Goal: Task Accomplishment & Management: Manage account settings

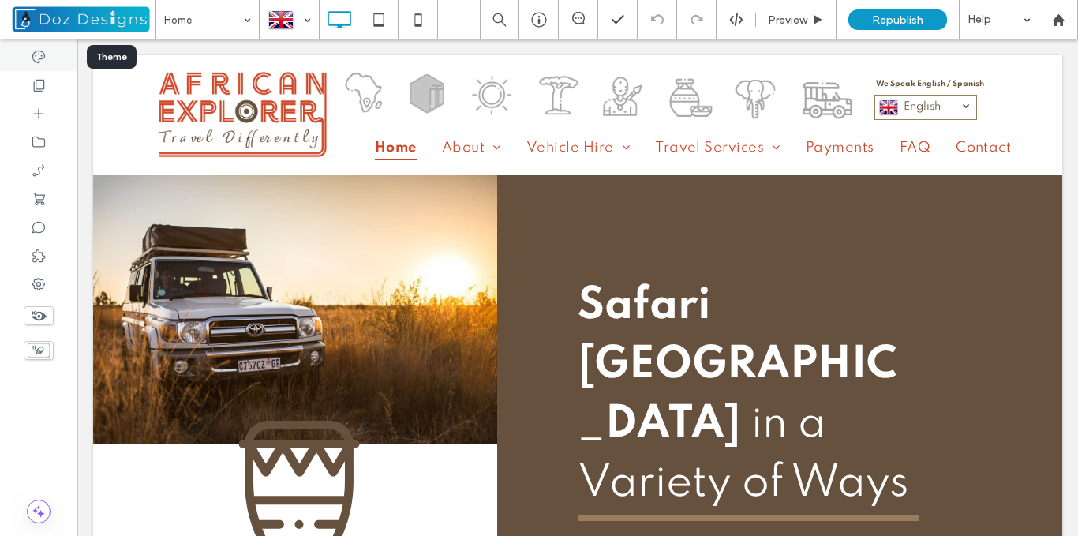
click at [44, 47] on div at bounding box center [38, 57] width 77 height 28
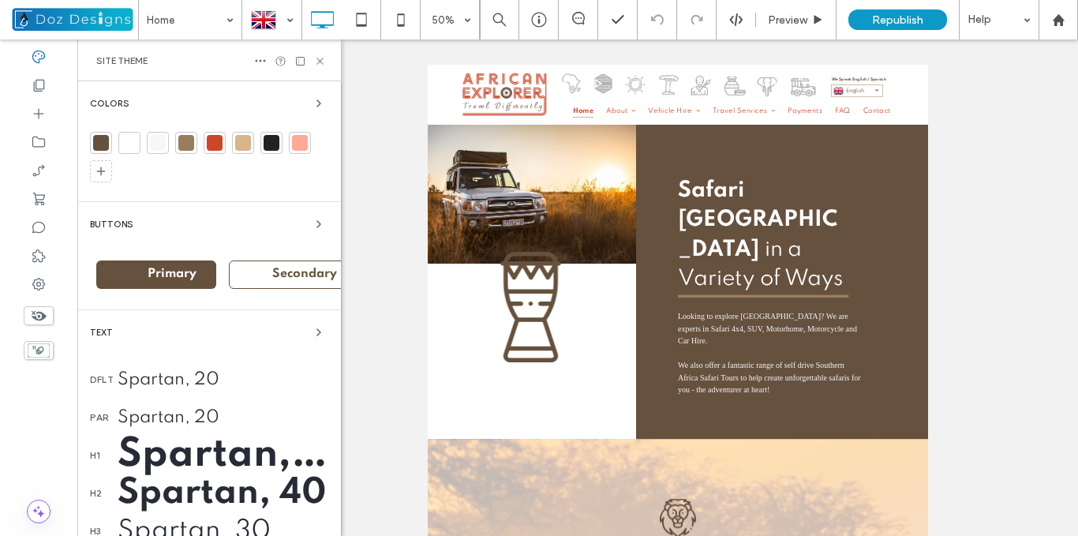
click at [217, 139] on div at bounding box center [215, 143] width 16 height 16
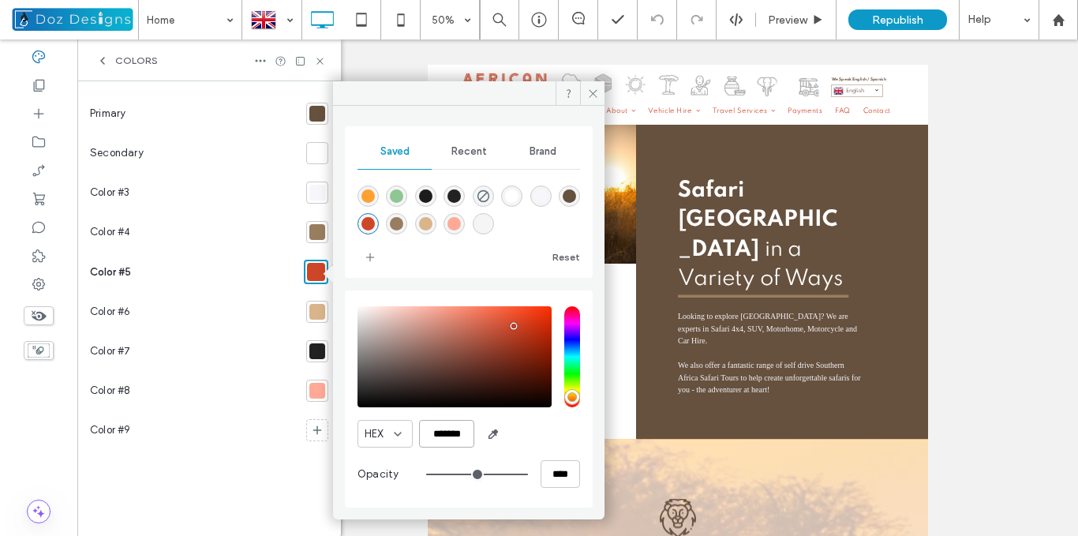
click at [461, 430] on input "*******" at bounding box center [446, 434] width 55 height 28
click at [445, 435] on input "*******" at bounding box center [446, 434] width 55 height 28
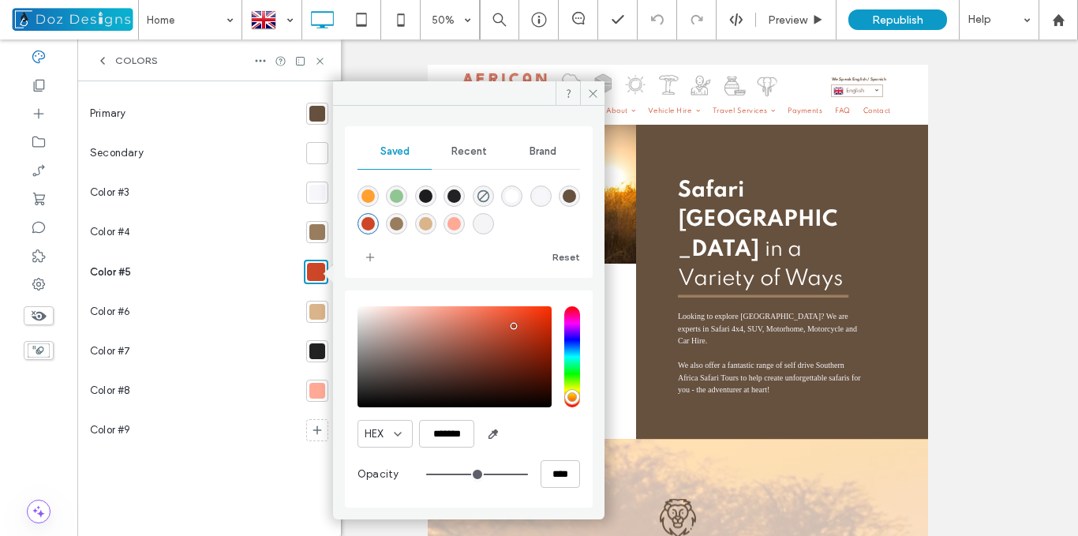
click at [320, 110] on div at bounding box center [317, 114] width 16 height 16
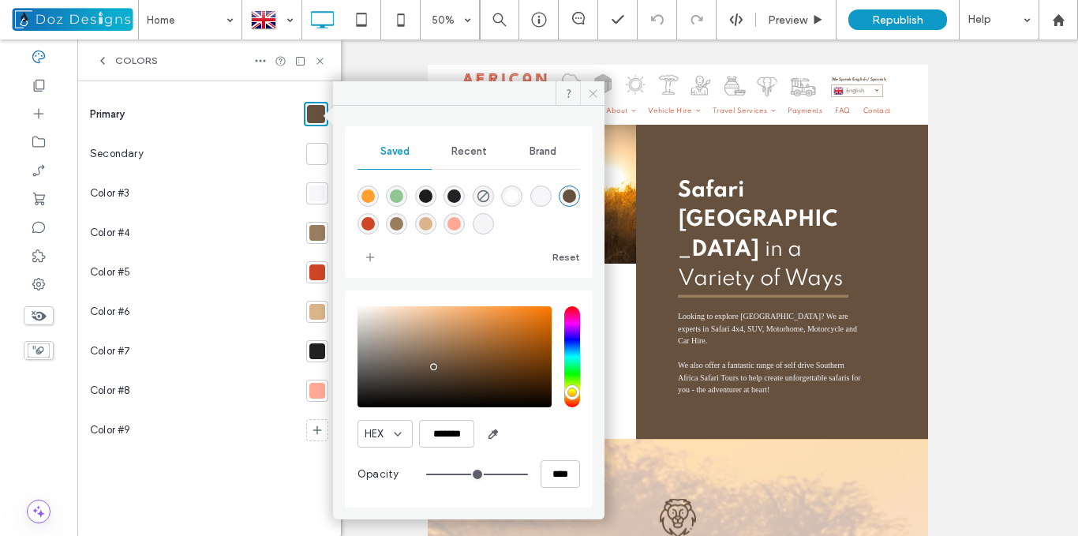
click at [585, 90] on span at bounding box center [592, 93] width 24 height 24
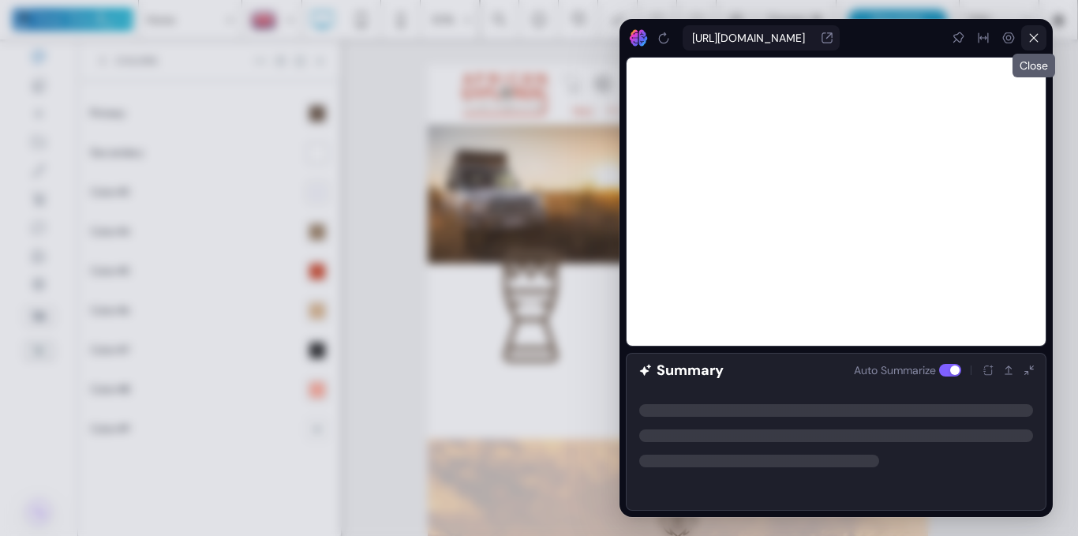
click at [1032, 35] on icon at bounding box center [1033, 38] width 13 height 13
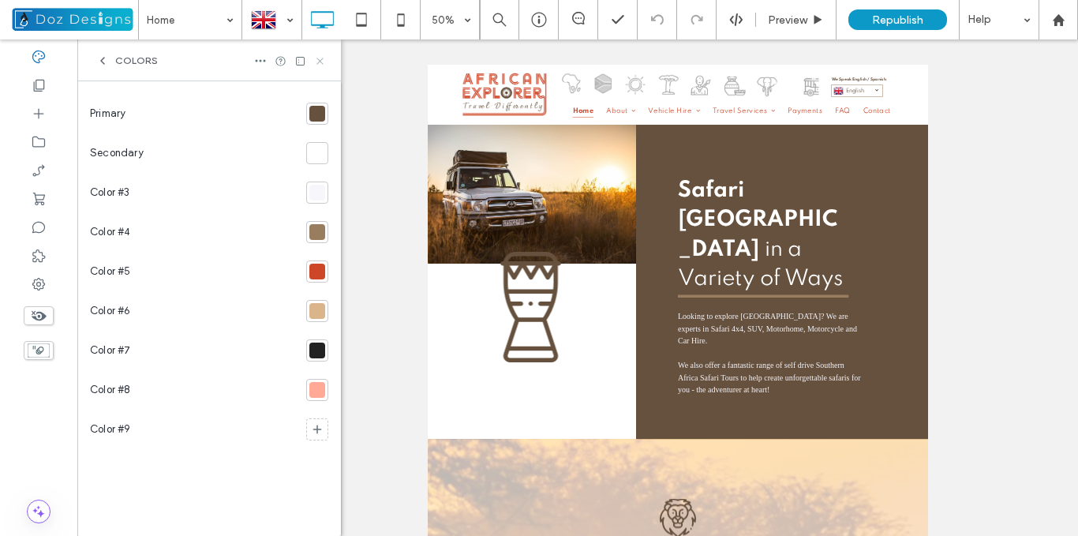
click at [319, 59] on icon at bounding box center [320, 61] width 12 height 12
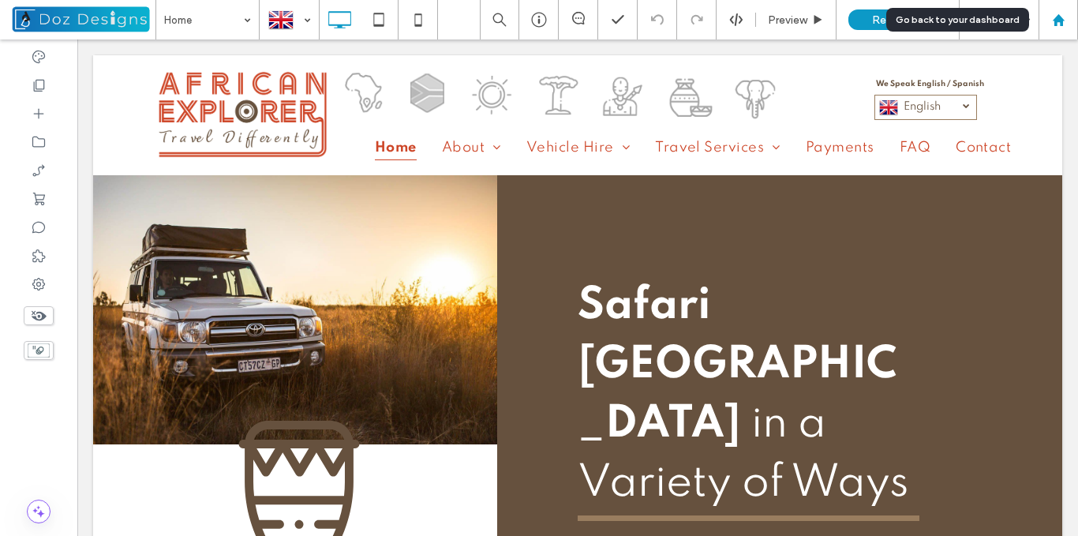
click at [1057, 19] on use at bounding box center [1058, 19] width 12 height 12
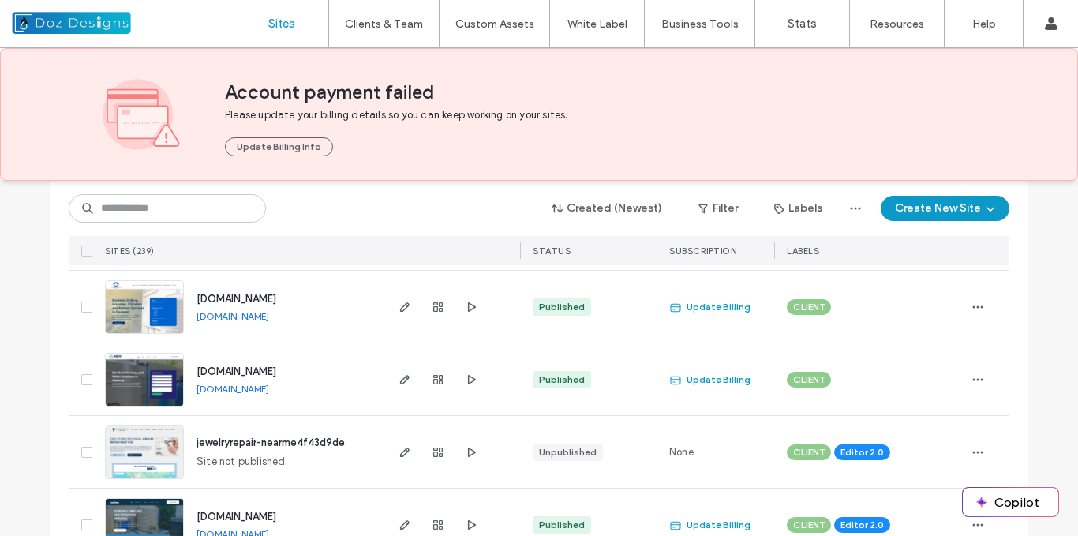
scroll to position [316, 0]
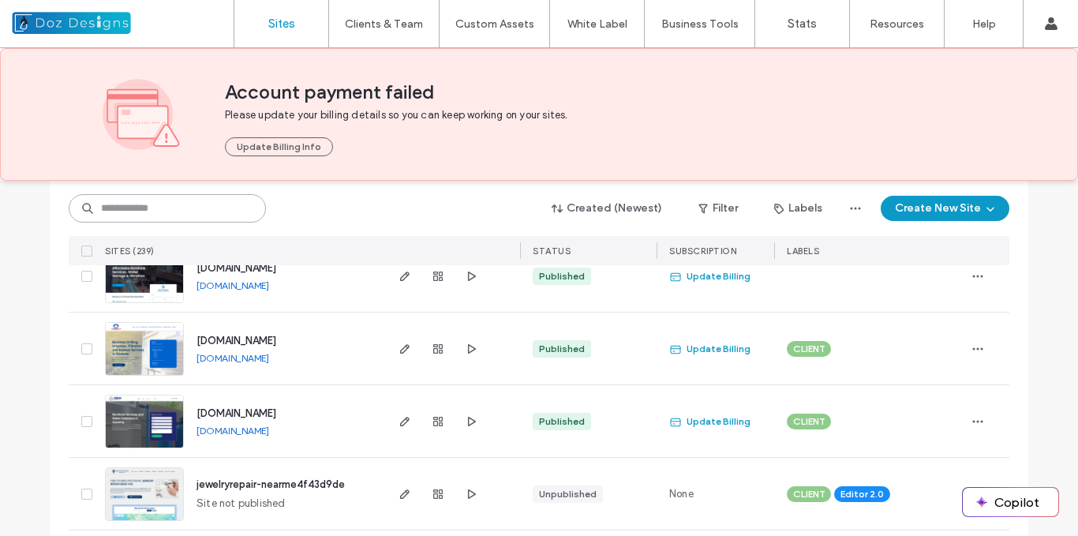
click at [199, 211] on input at bounding box center [167, 208] width 197 height 28
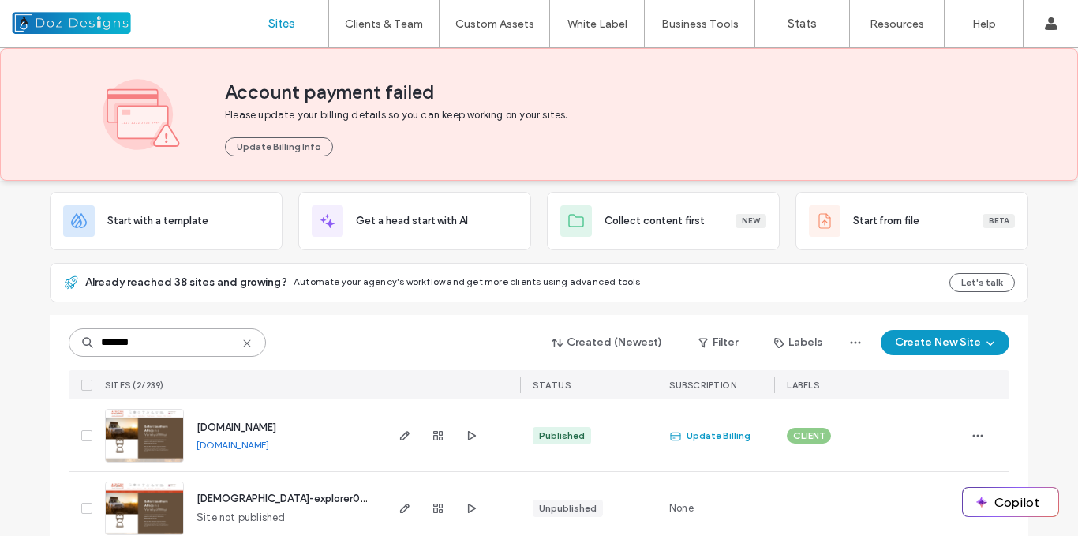
scroll to position [111, 0]
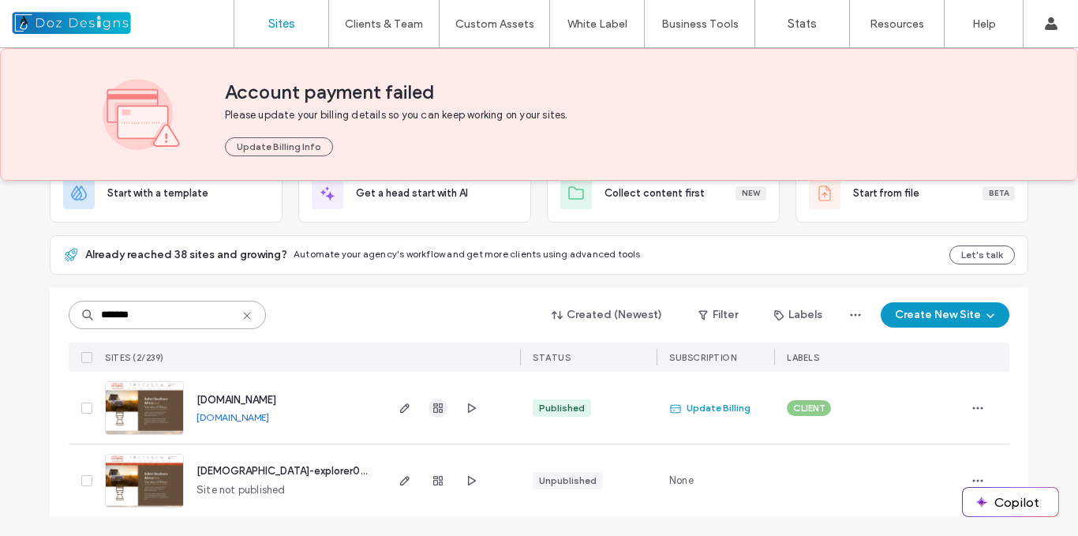
type input "*******"
click at [431, 409] on icon "button" at bounding box center [437, 408] width 13 height 13
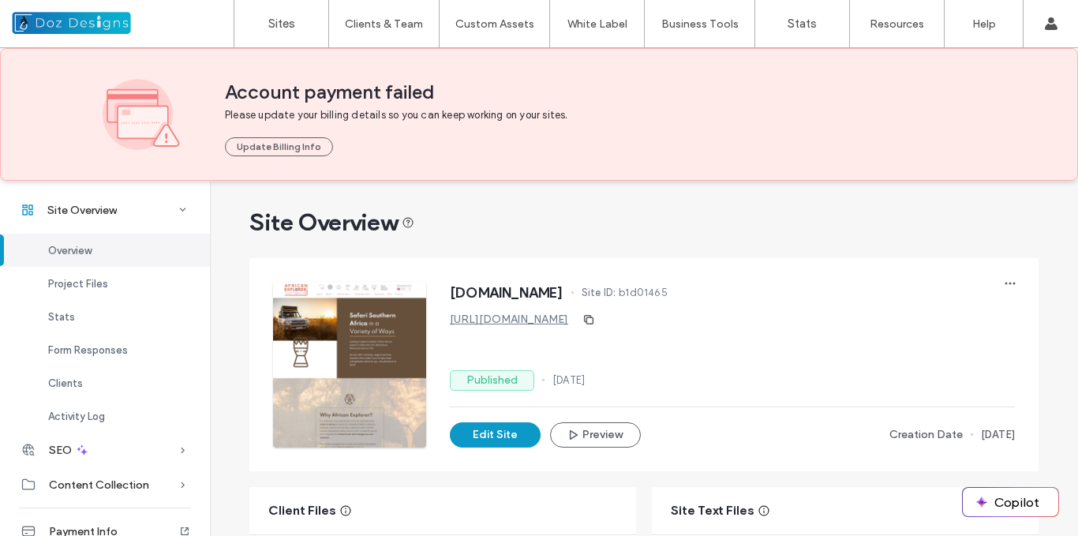
drag, startPoint x: 107, startPoint y: 351, endPoint x: 784, endPoint y: 232, distance: 687.2
click at [107, 350] on span "Form Responses" at bounding box center [88, 350] width 80 height 12
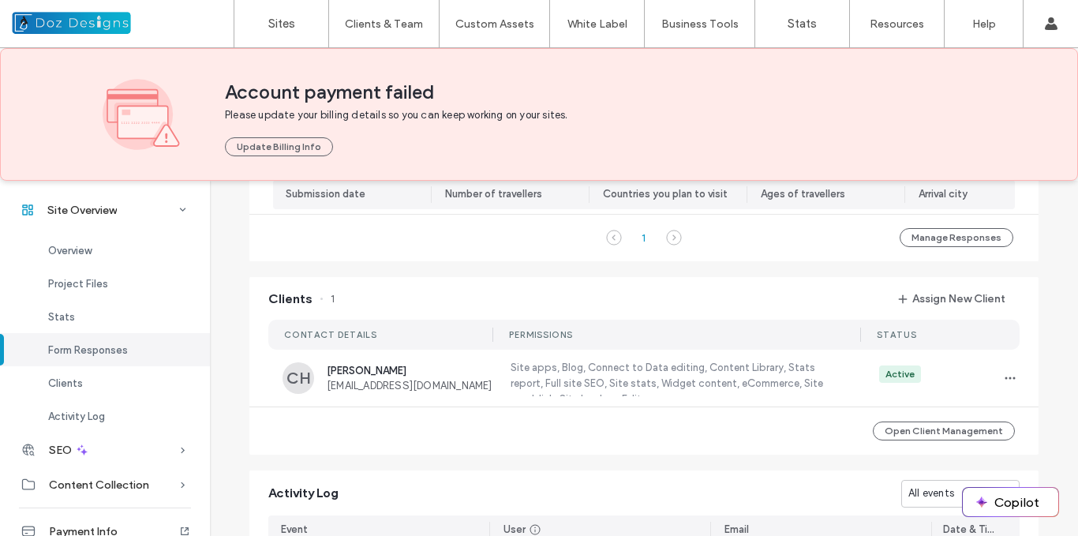
scroll to position [1139, 0]
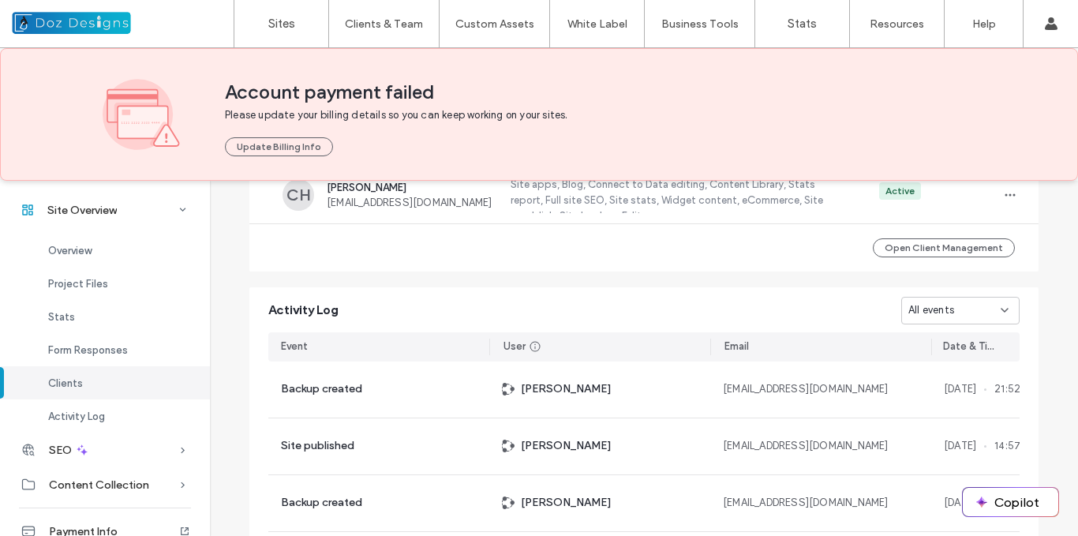
scroll to position [1376, 0]
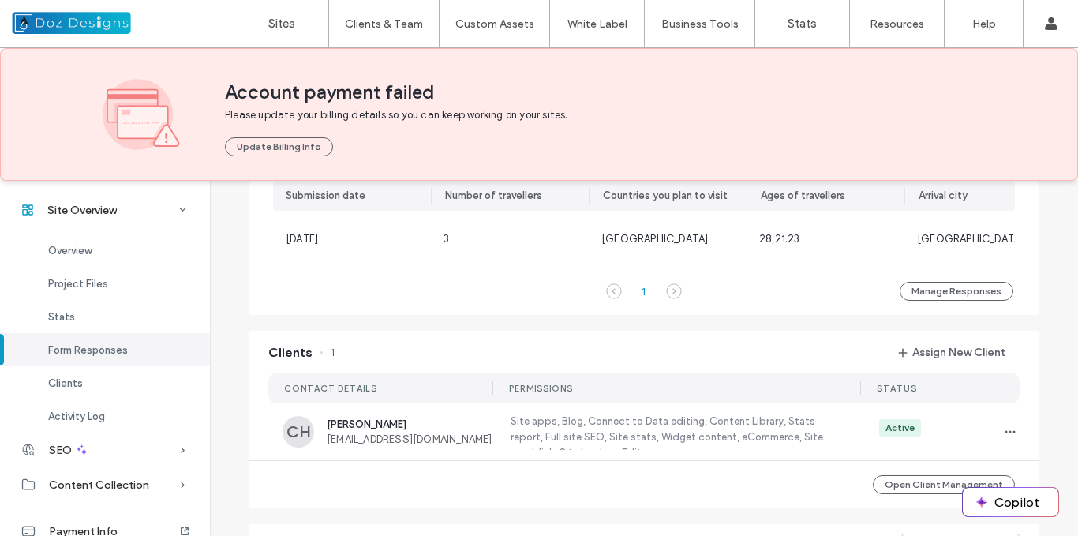
scroll to position [981, 0]
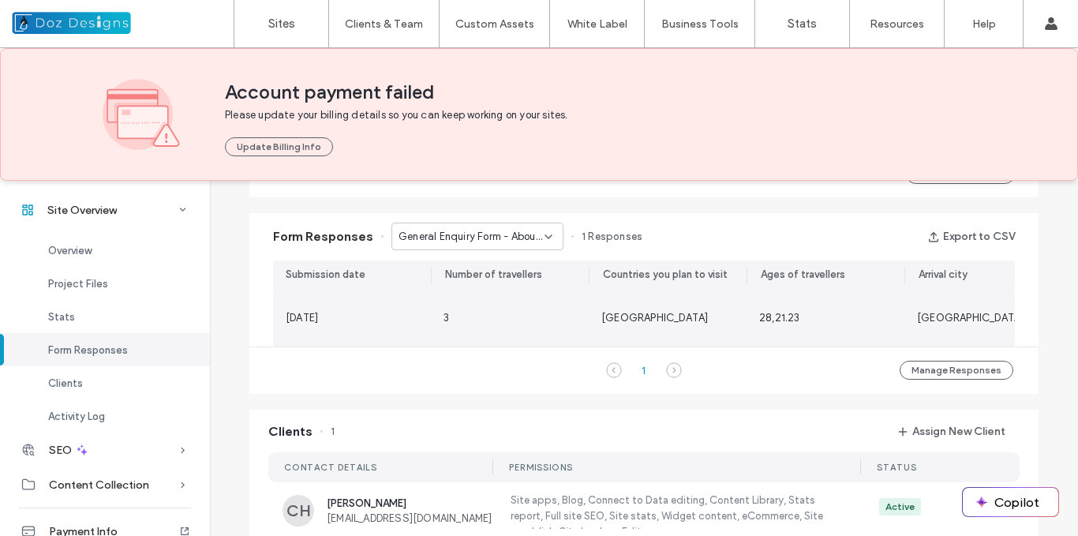
click at [489, 320] on div "3" at bounding box center [509, 318] width 133 height 16
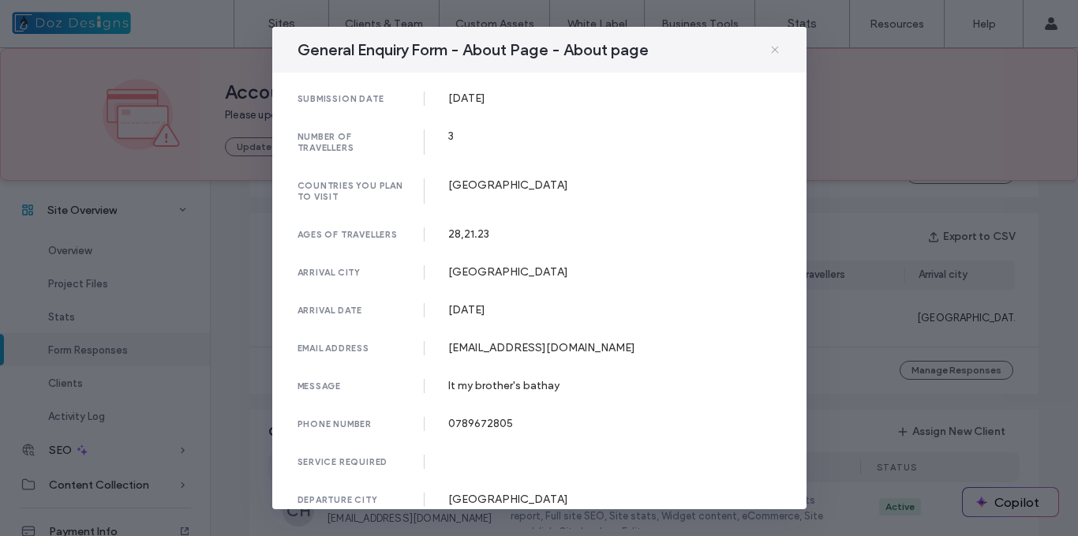
click at [771, 50] on icon at bounding box center [774, 49] width 13 height 13
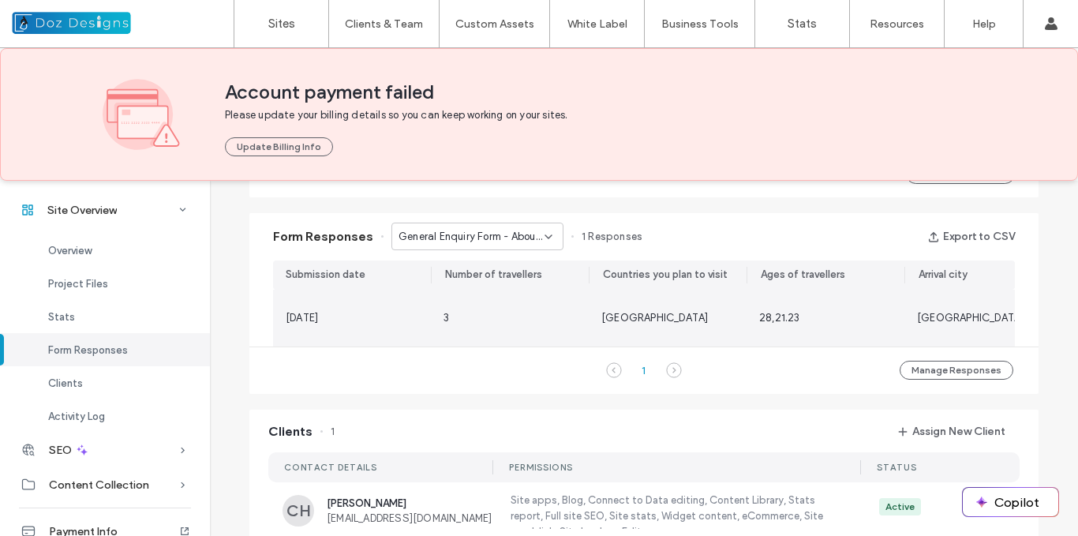
click at [491, 317] on div "3" at bounding box center [509, 318] width 133 height 16
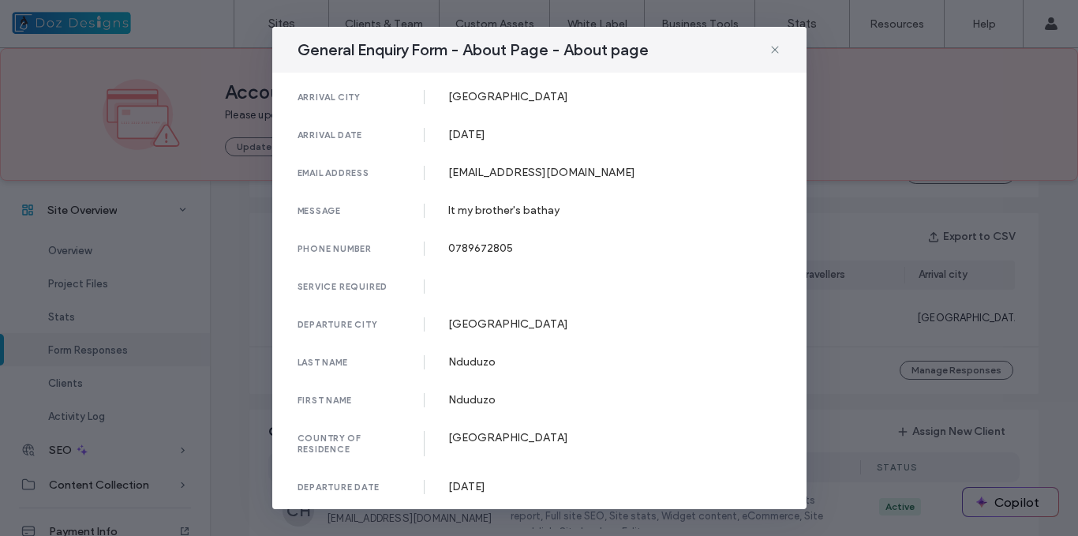
scroll to position [179, 0]
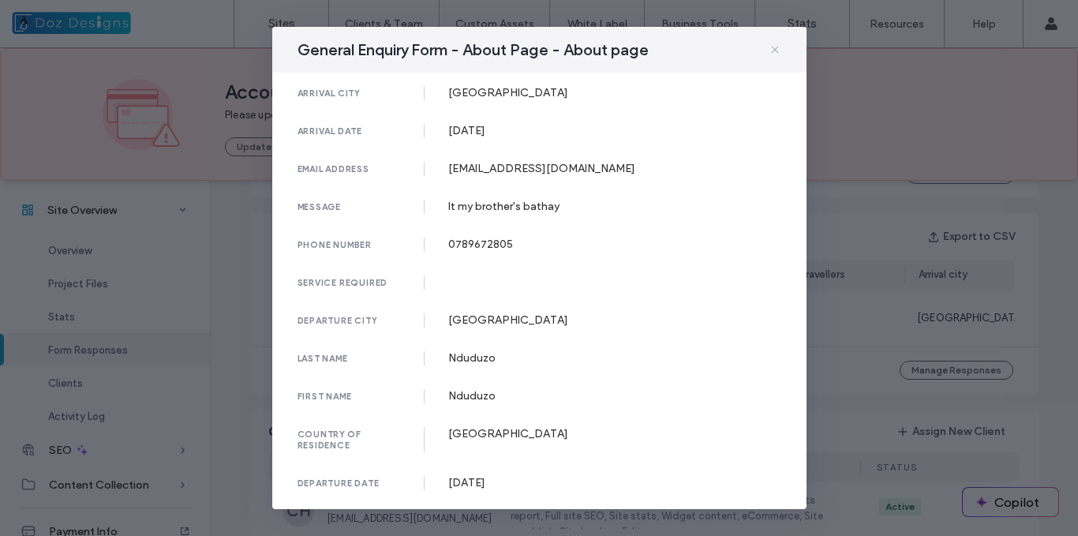
click at [773, 45] on icon at bounding box center [774, 49] width 13 height 13
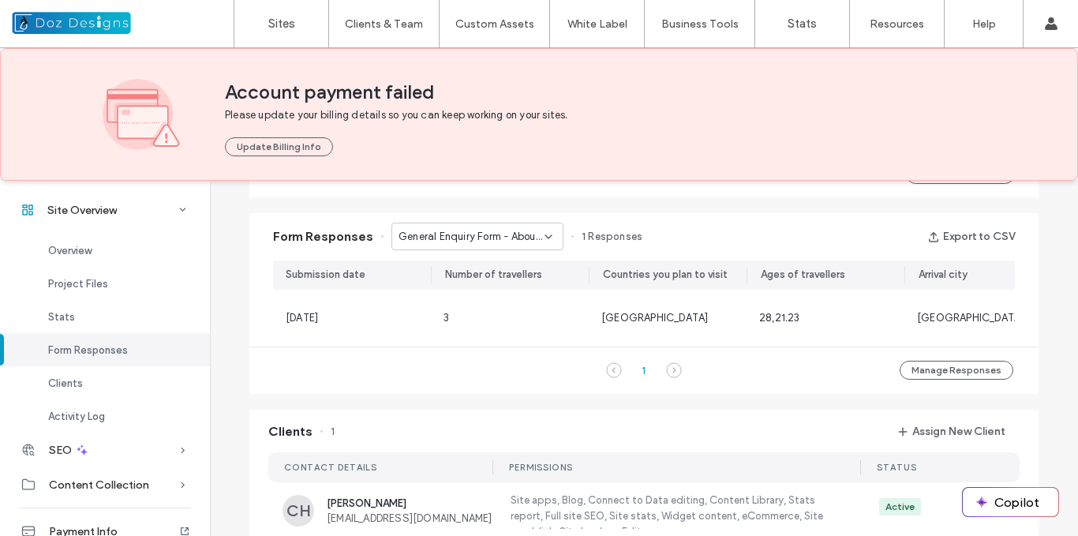
click at [542, 230] on icon at bounding box center [548, 236] width 13 height 13
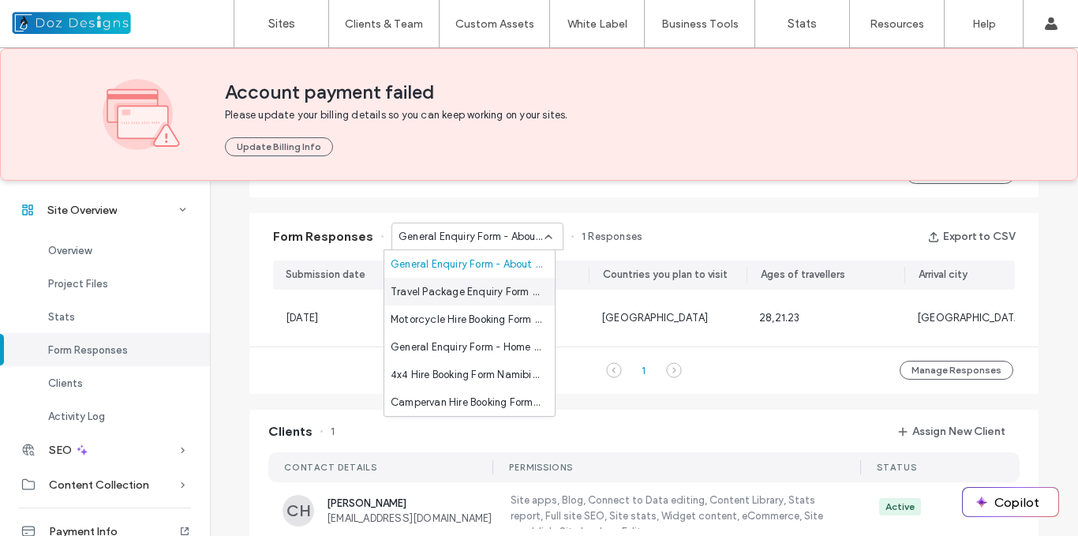
click at [512, 293] on span "Travel Package Enquiry Form - Tours & Guided Safaris page" at bounding box center [465, 292] width 151 height 16
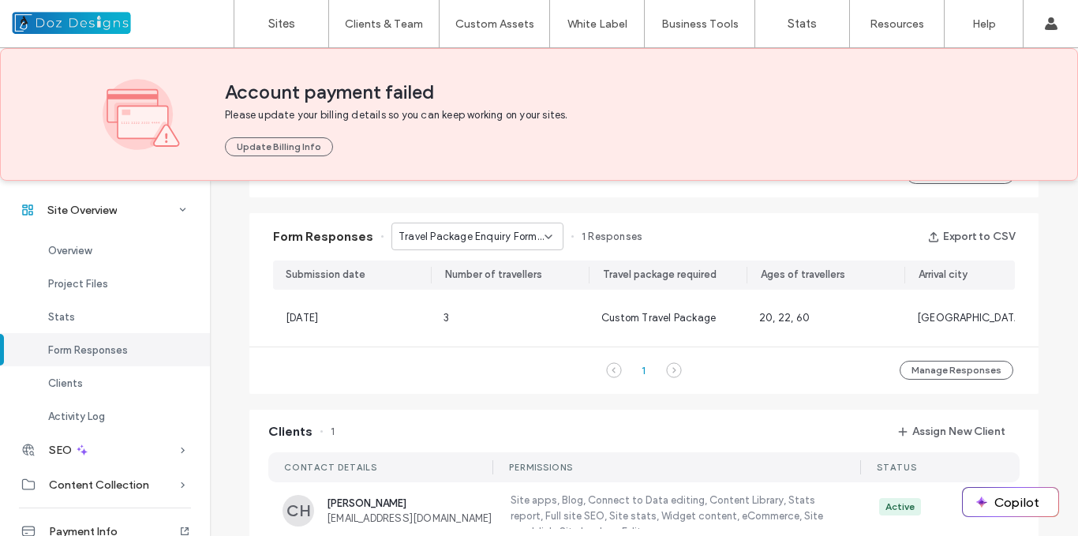
click at [542, 240] on icon at bounding box center [548, 236] width 13 height 13
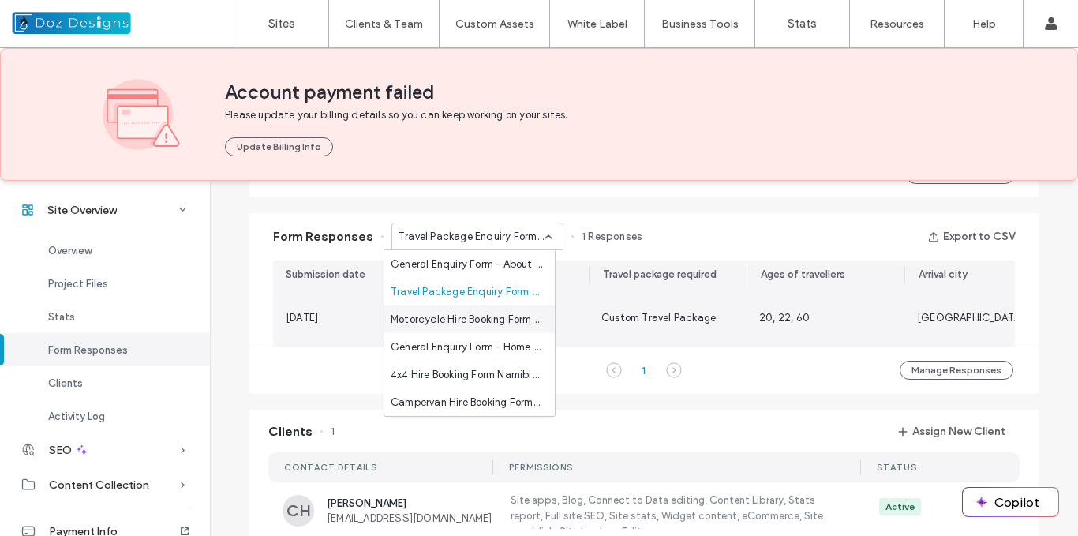
click at [601, 316] on span "Custom Travel Package" at bounding box center [658, 318] width 114 height 12
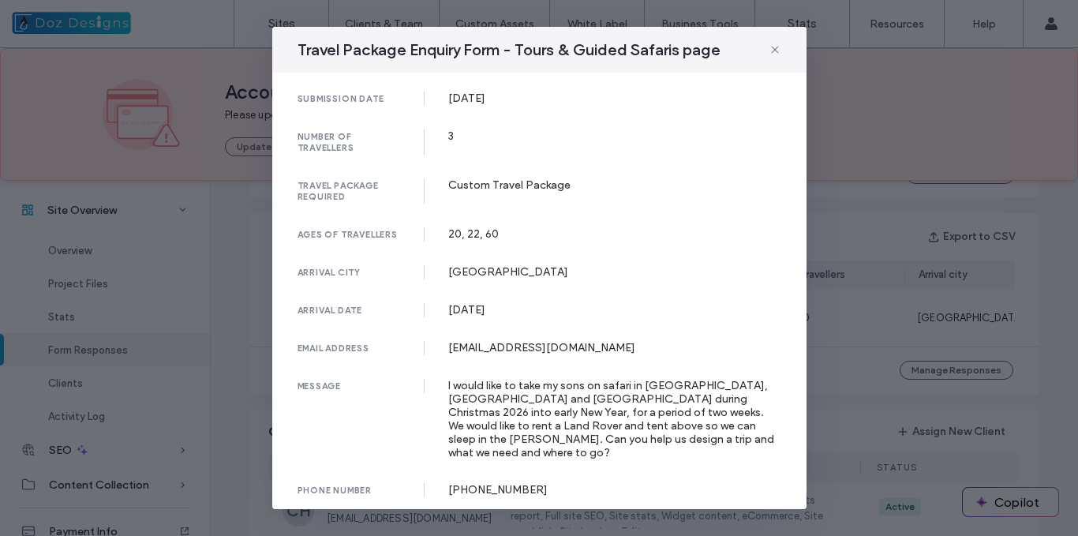
scroll to position [79, 0]
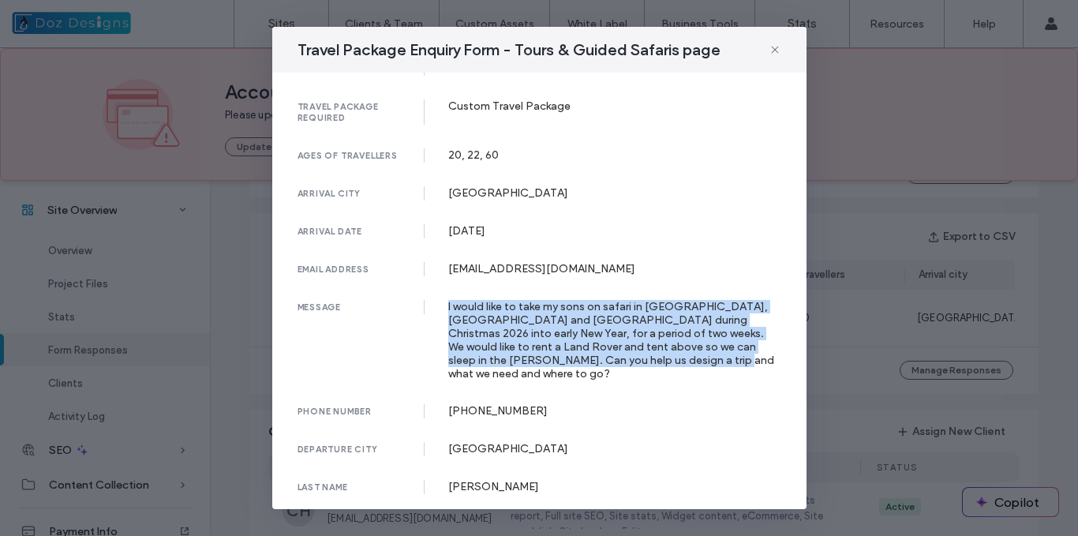
drag, startPoint x: 446, startPoint y: 304, endPoint x: 660, endPoint y: 364, distance: 222.8
click at [660, 364] on div "I would like to take my sons on safari in South Africa, Namibia and Botswana du…" at bounding box center [614, 340] width 333 height 80
copy div "I would like to take my sons on safari in South Africa, Namibia and Botswana du…"
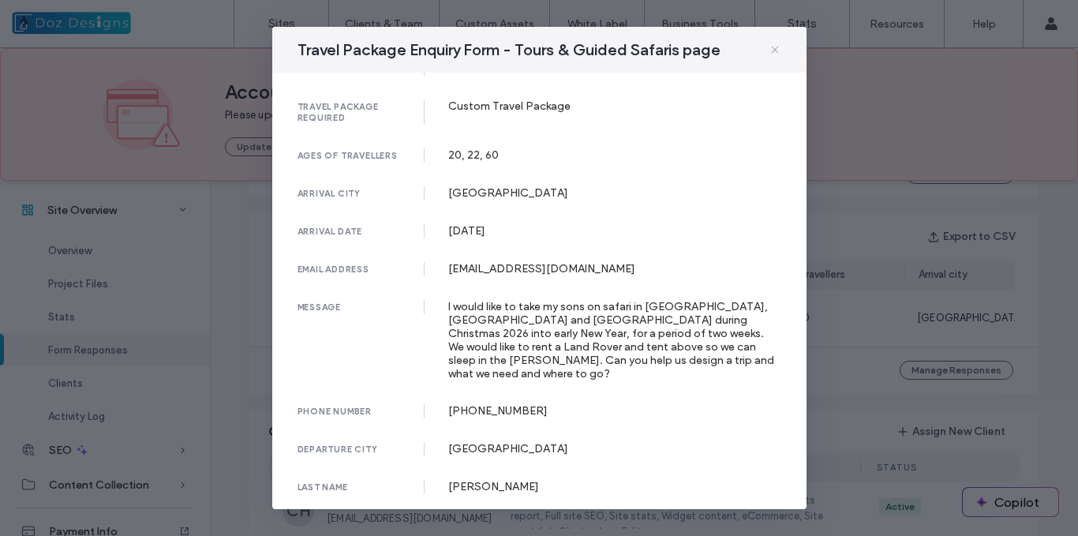
click at [776, 49] on icon at bounding box center [774, 49] width 13 height 13
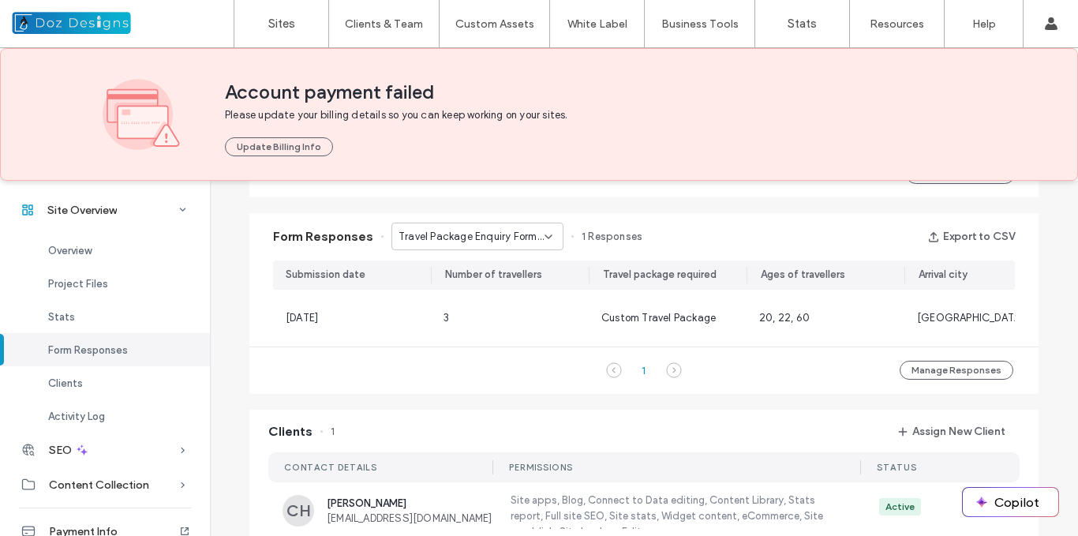
click at [532, 238] on span "Travel Package Enquiry Form - Tours & Guided Safaris page" at bounding box center [471, 237] width 146 height 16
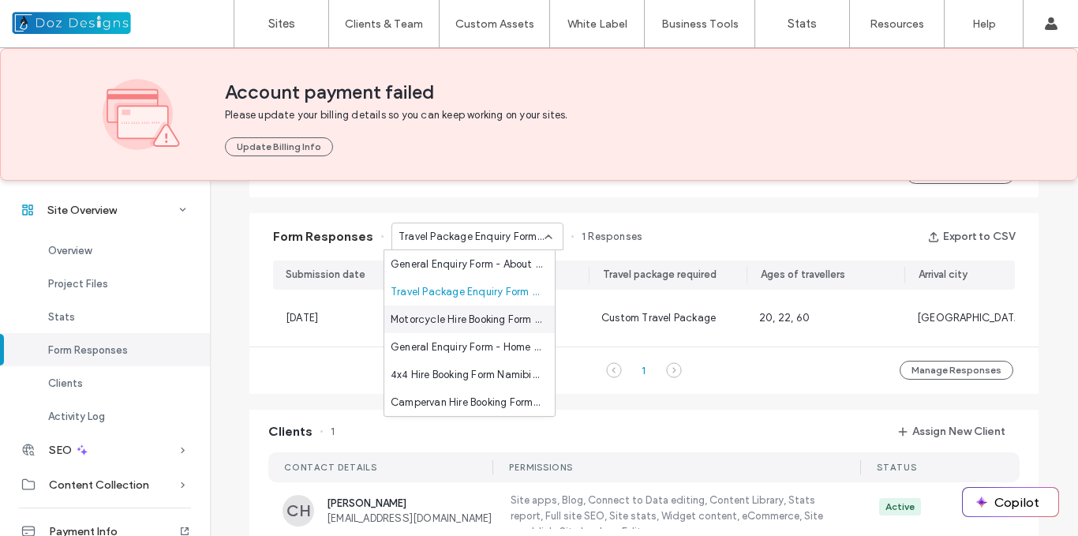
click at [481, 322] on span "Motorcycle Hire Booking Form - Motorcycle For Hire page" at bounding box center [465, 320] width 151 height 16
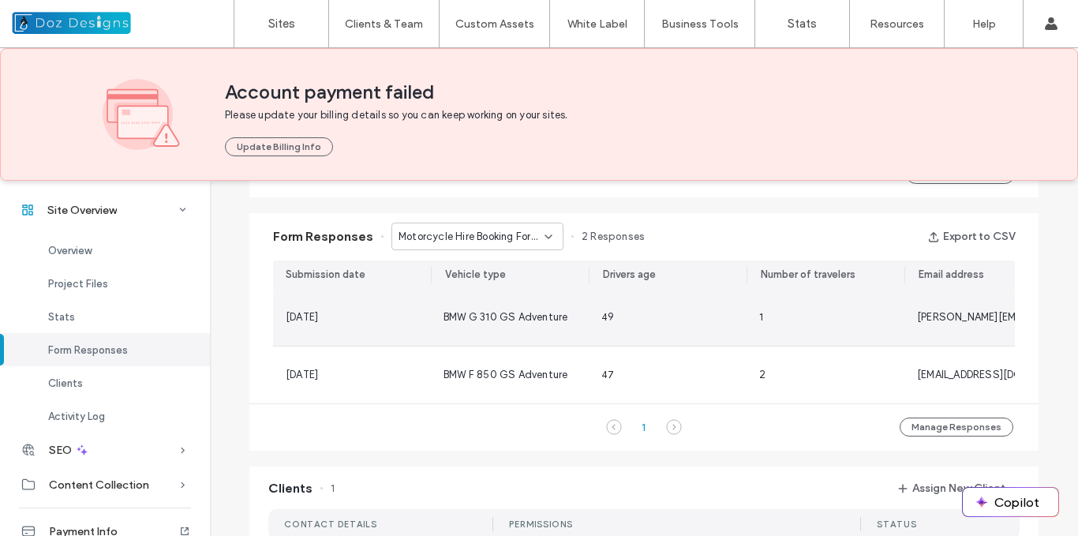
click at [525, 319] on span "BMW G 310 GS Adventure" at bounding box center [505, 317] width 124 height 12
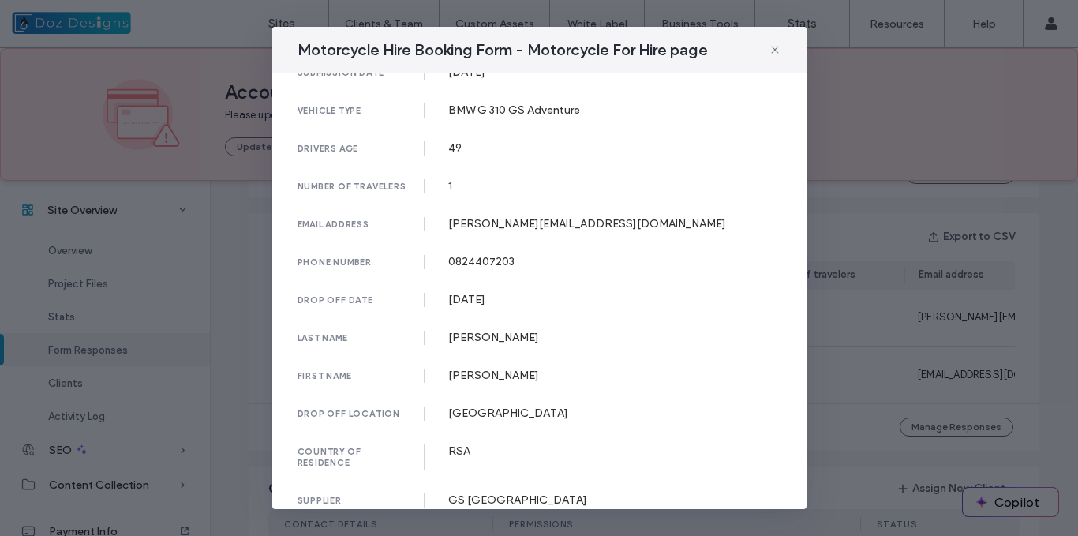
scroll to position [0, 0]
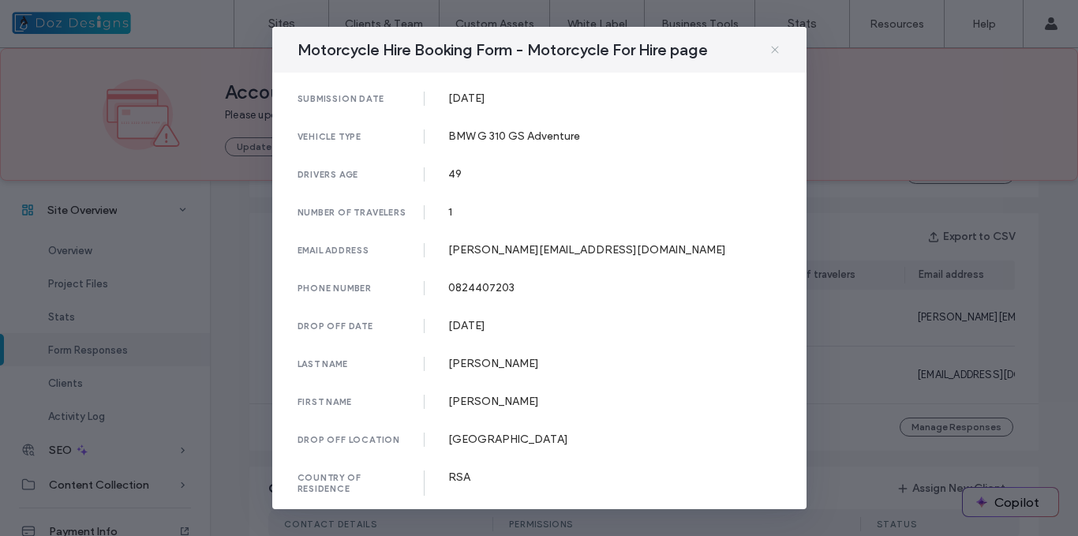
click at [769, 47] on icon at bounding box center [774, 49] width 13 height 13
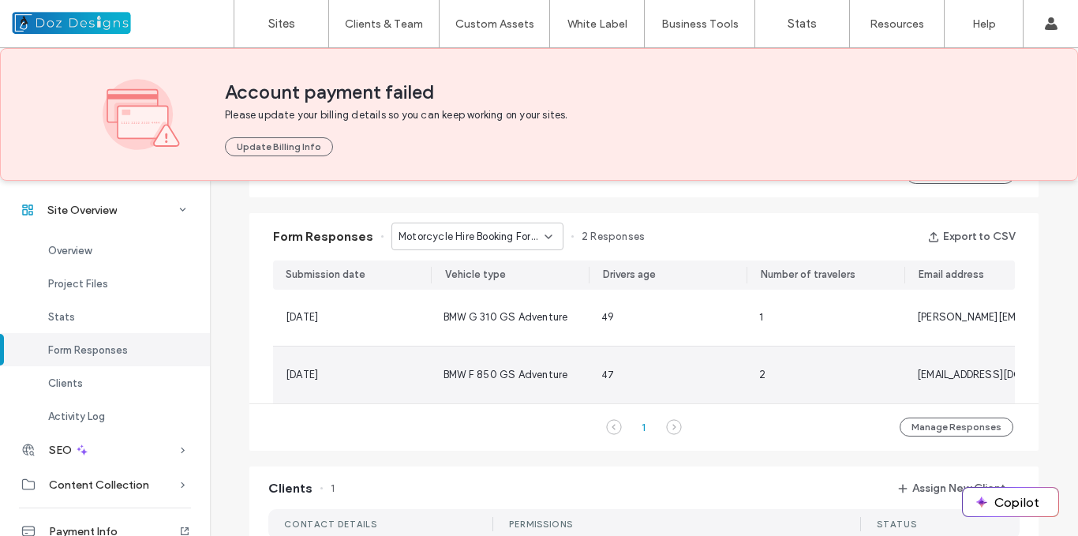
click at [502, 368] on span "BMW F 850 GS Adventure" at bounding box center [505, 374] width 124 height 12
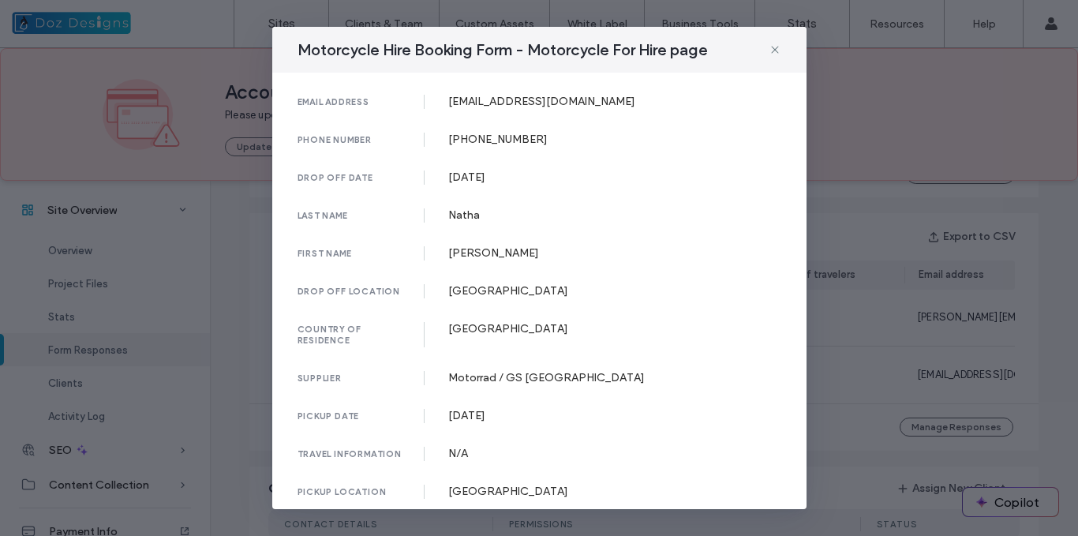
scroll to position [168, 0]
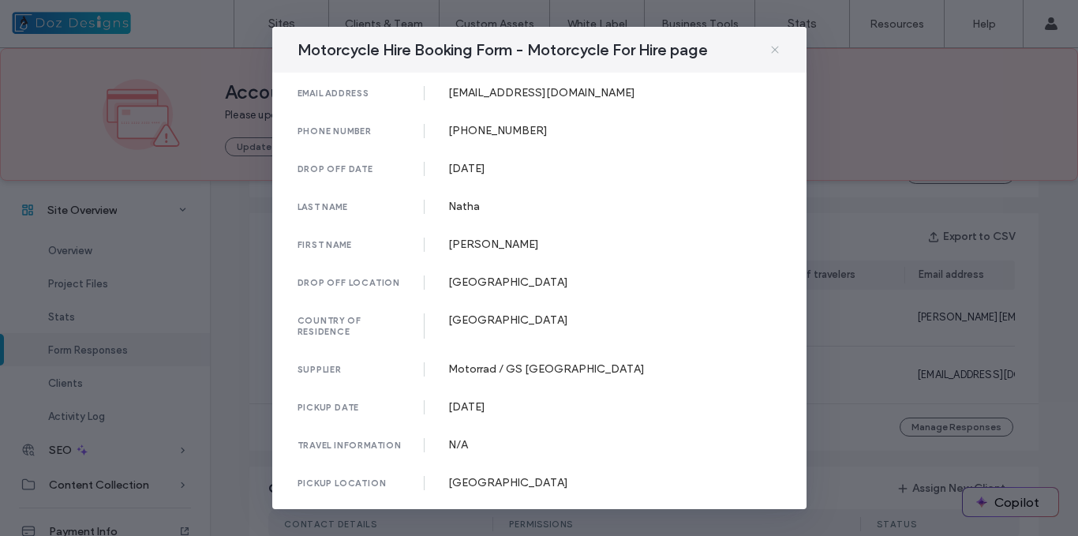
click at [772, 47] on use at bounding box center [774, 49] width 7 height 7
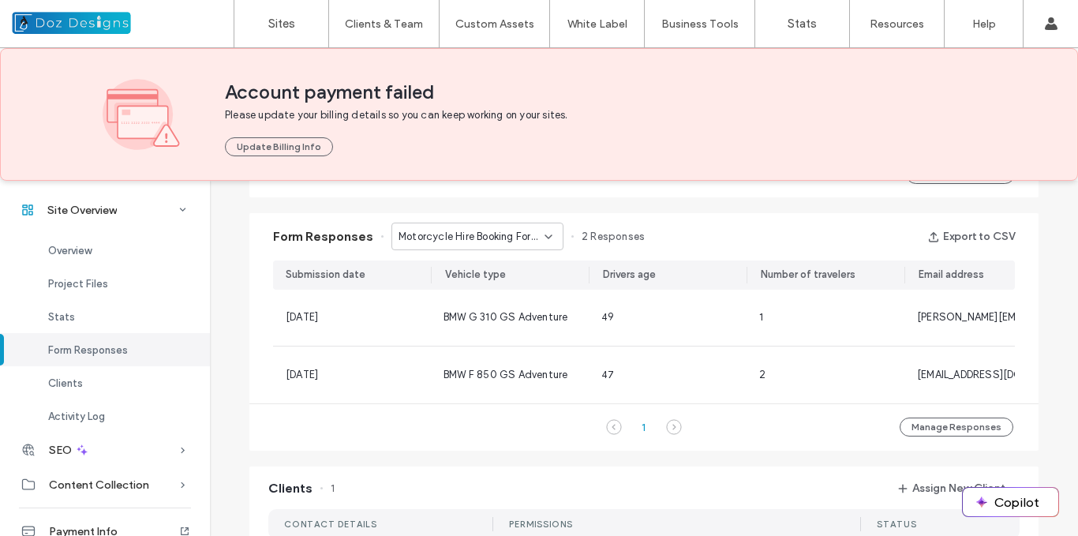
click at [515, 242] on span "Motorcycle Hire Booking Form - Motorcycle For Hire page" at bounding box center [471, 237] width 146 height 16
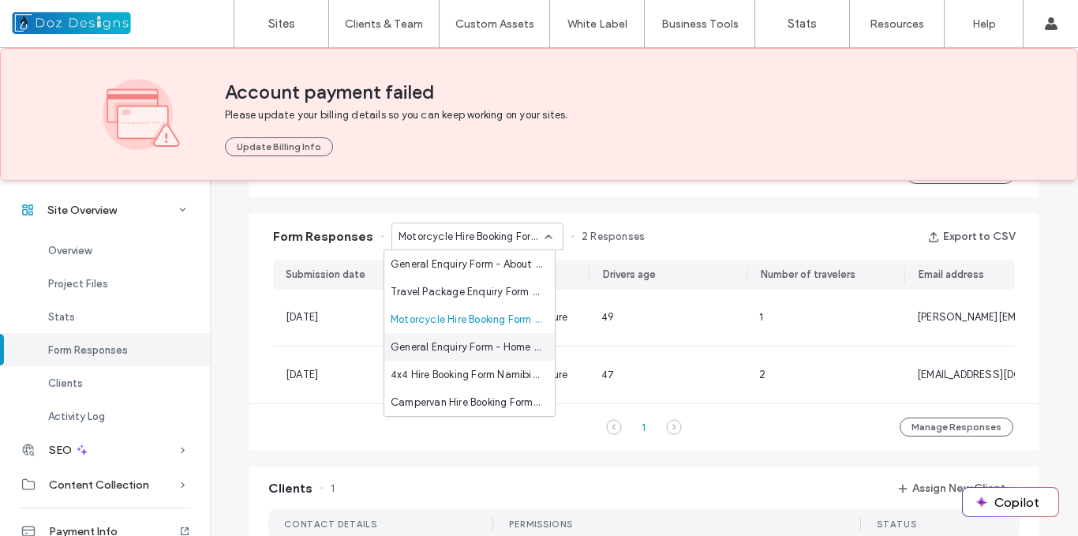
click at [486, 344] on span "General Enquiry Form - Home Page - Home page" at bounding box center [465, 347] width 151 height 16
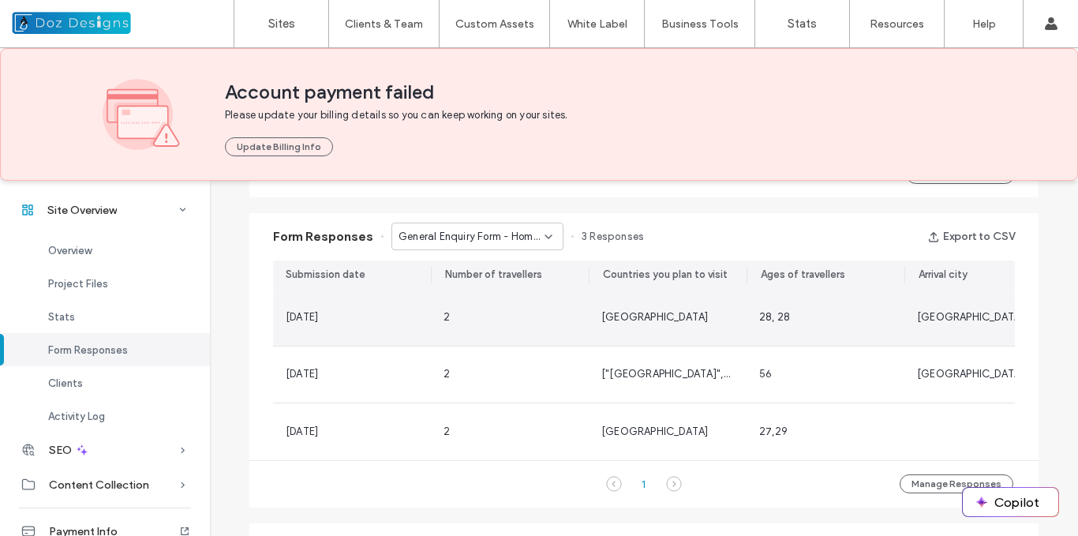
click at [510, 313] on div "2" at bounding box center [509, 317] width 133 height 16
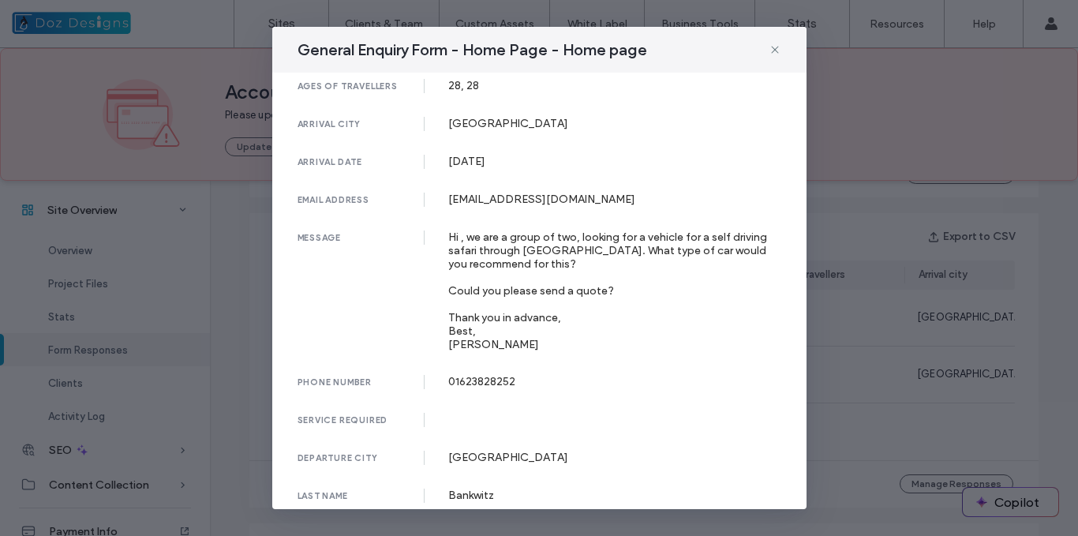
scroll to position [158, 0]
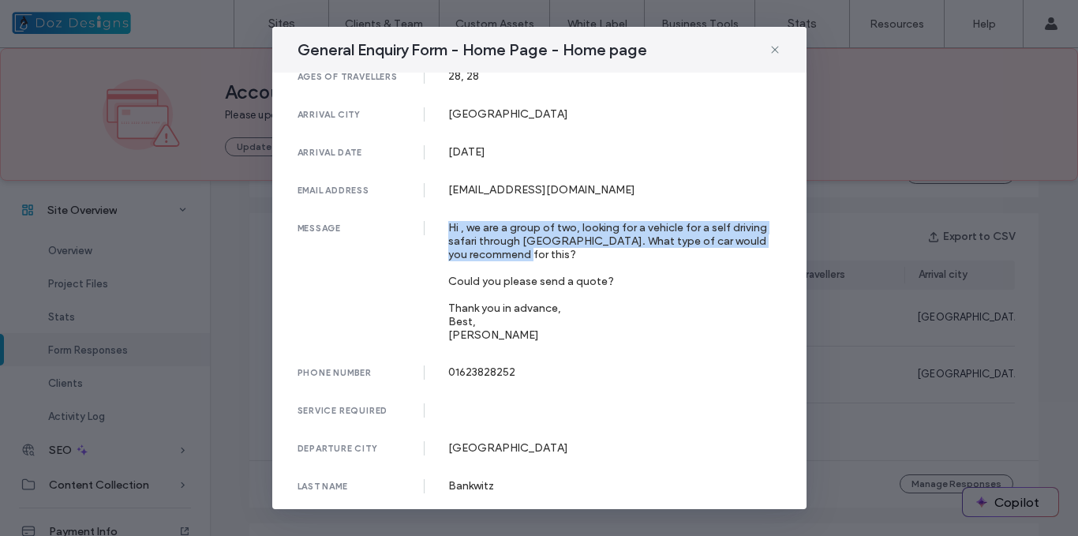
drag, startPoint x: 445, startPoint y: 226, endPoint x: 666, endPoint y: 260, distance: 223.3
click at [666, 260] on div "Hi , we are a group of two, looking for a vehicle for a self driving safari thr…" at bounding box center [614, 281] width 333 height 121
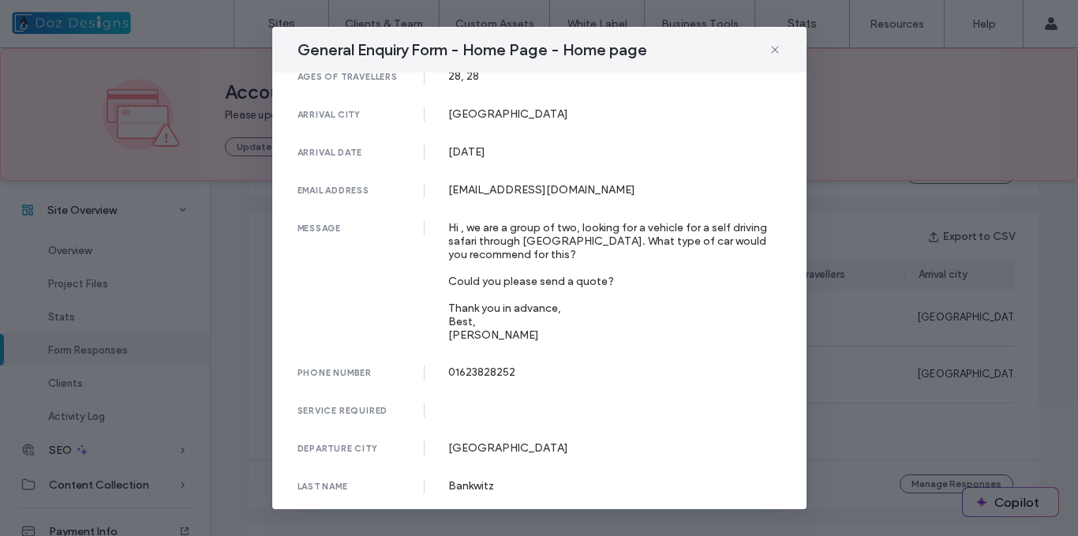
click at [555, 317] on div "Hi , we are a group of two, looking for a vehicle for a self driving safari thr…" at bounding box center [614, 281] width 333 height 121
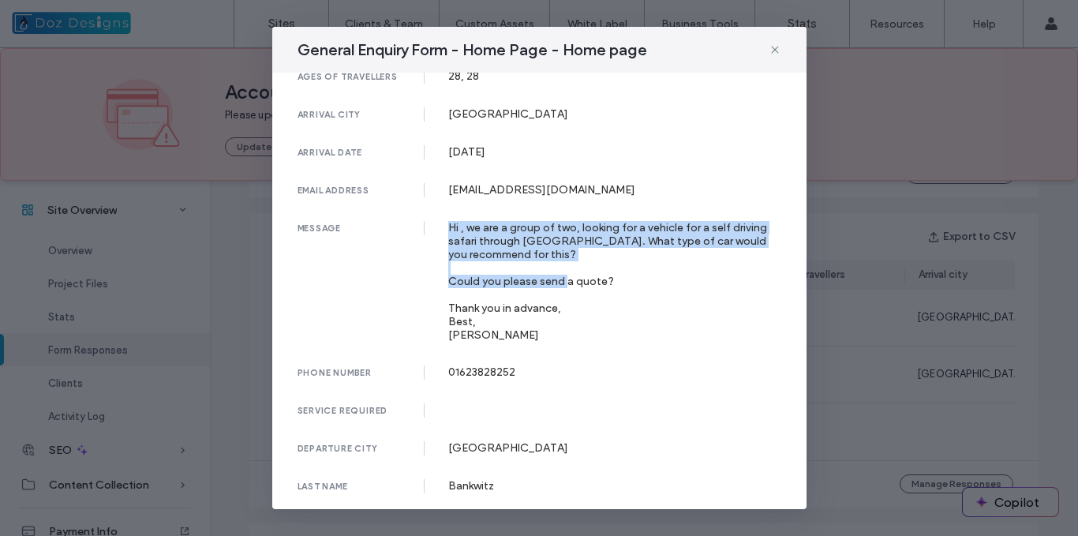
drag, startPoint x: 447, startPoint y: 226, endPoint x: 623, endPoint y: 289, distance: 186.9
click at [623, 289] on div "Hi , we are a group of two, looking for a vehicle for a self driving safari thr…" at bounding box center [614, 281] width 333 height 121
copy div "Hi , we are a group of two, looking for a vehicle for a self driving safari thr…"
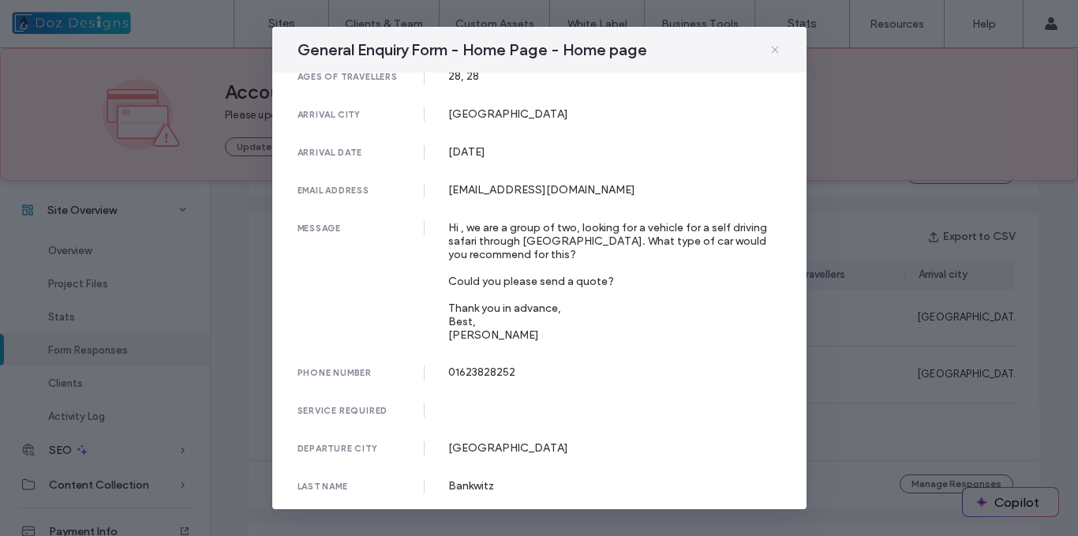
click at [775, 48] on icon at bounding box center [774, 49] width 13 height 13
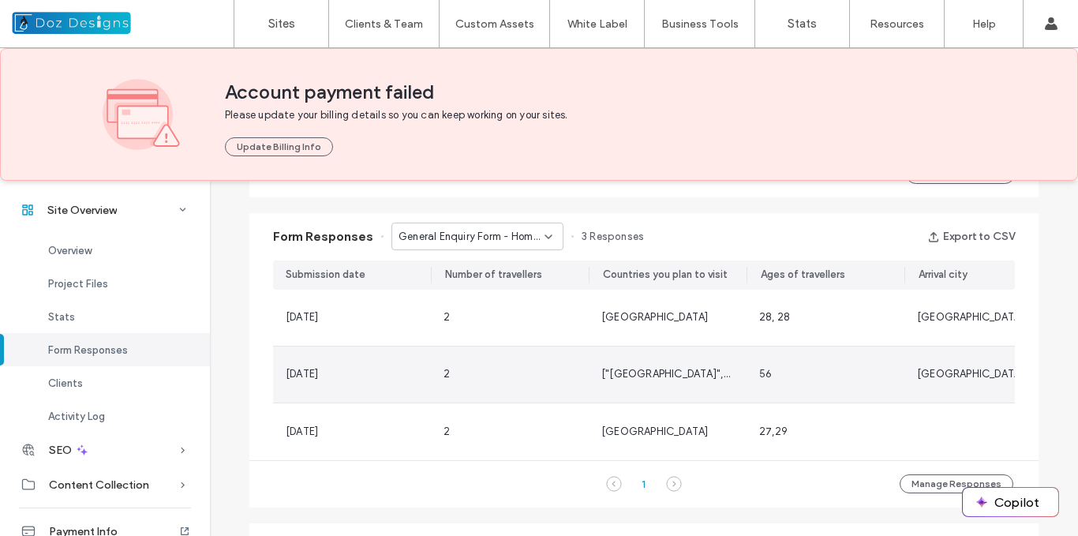
click at [563, 375] on div "2" at bounding box center [509, 374] width 133 height 16
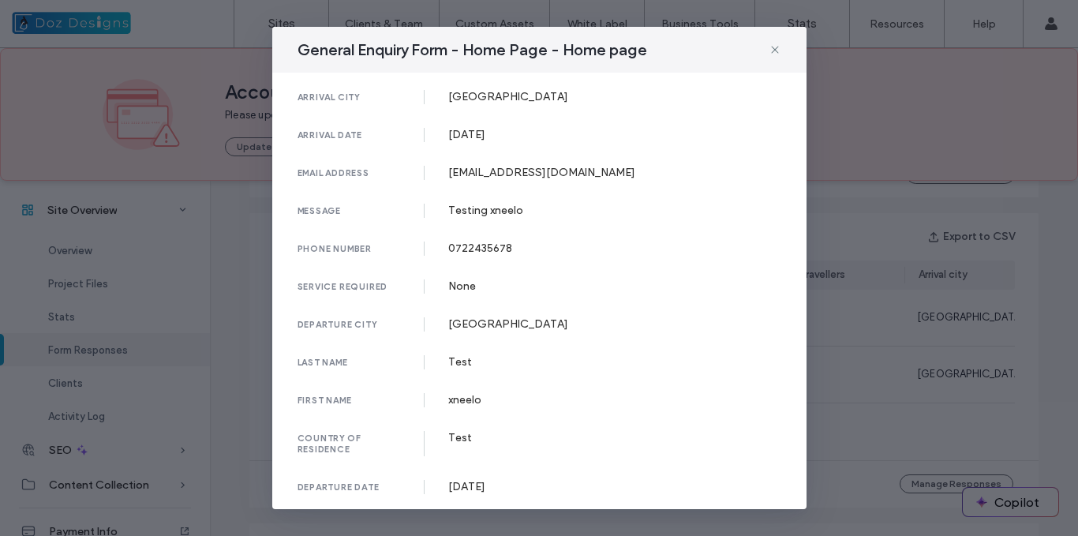
scroll to position [179, 0]
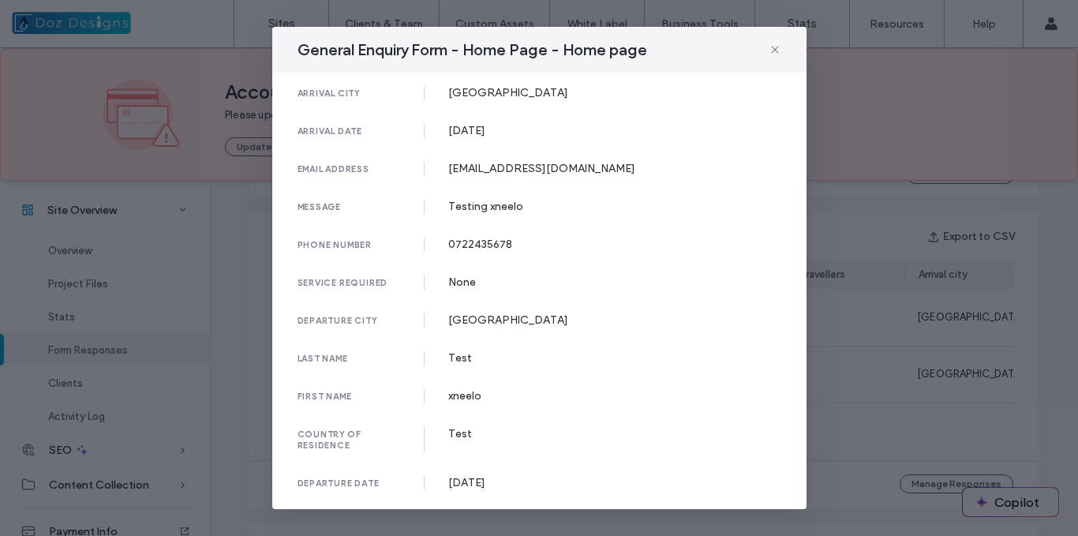
drag, startPoint x: 773, startPoint y: 47, endPoint x: 621, endPoint y: 116, distance: 167.0
click at [768, 50] on icon at bounding box center [774, 49] width 13 height 13
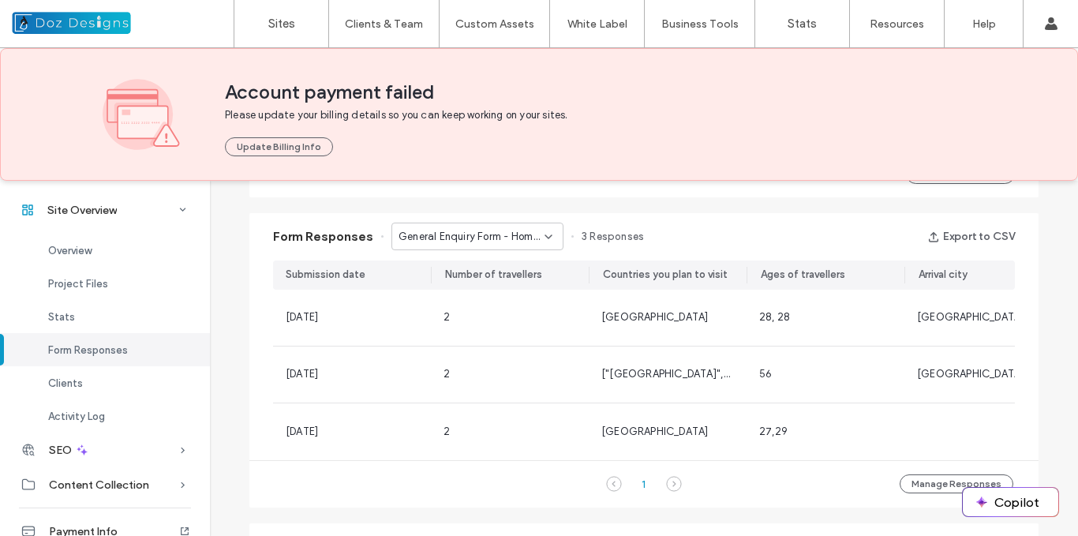
click at [484, 233] on span "General Enquiry Form - Home Page - Home page" at bounding box center [471, 237] width 146 height 16
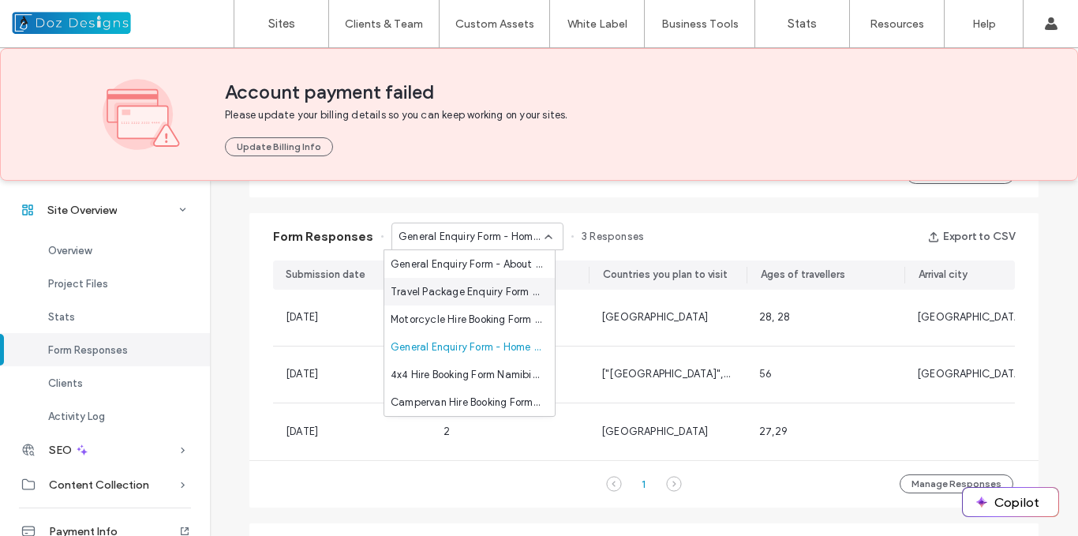
click at [476, 289] on span "Travel Package Enquiry Form - Tours & Guided Safaris page" at bounding box center [465, 292] width 151 height 16
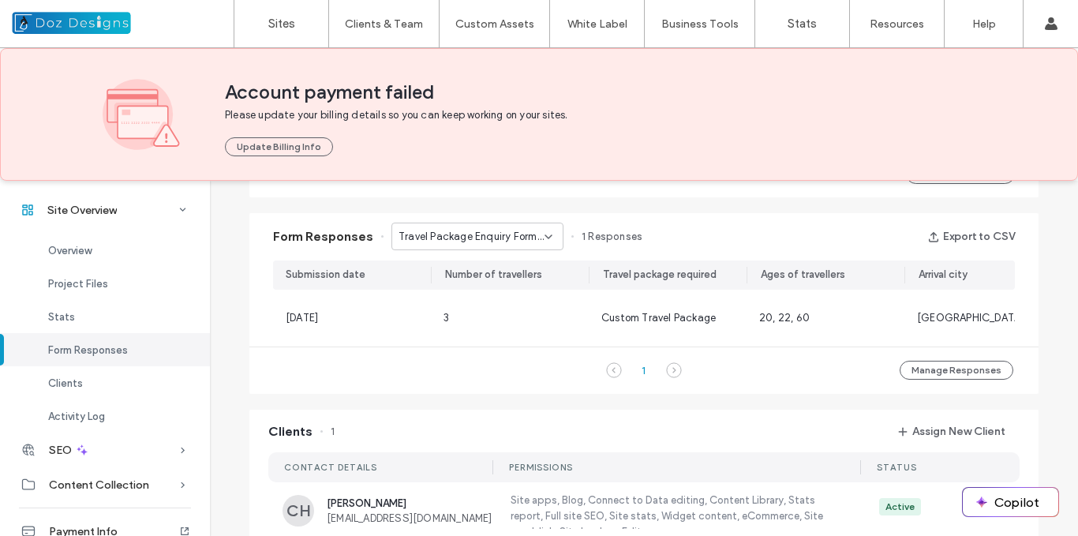
click at [542, 240] on icon at bounding box center [548, 236] width 13 height 13
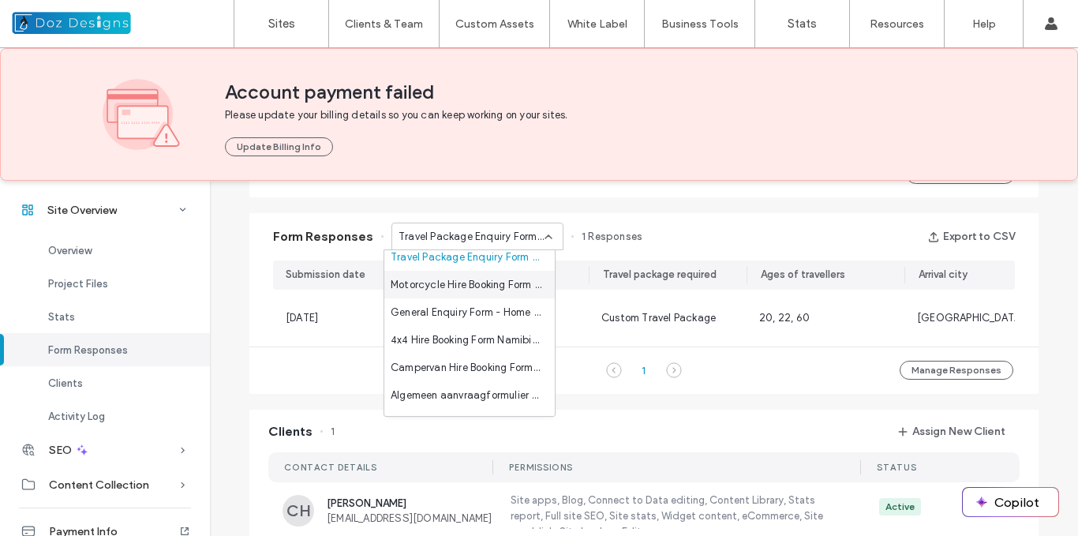
scroll to position [43, 0]
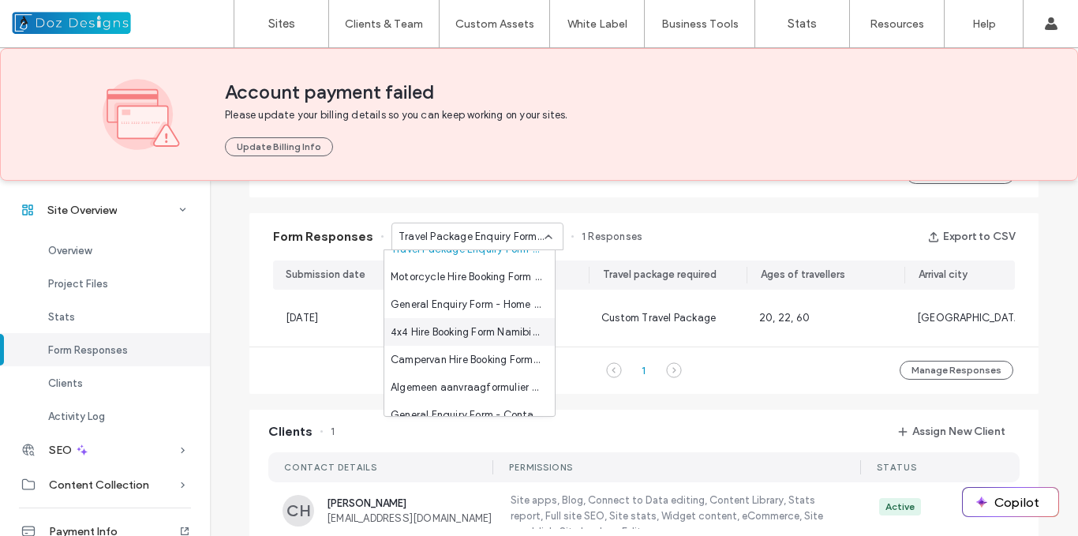
click at [464, 330] on span "4x4 Hire Booking Form Namibia - 4x4 For Hire Namibia page" at bounding box center [465, 332] width 151 height 16
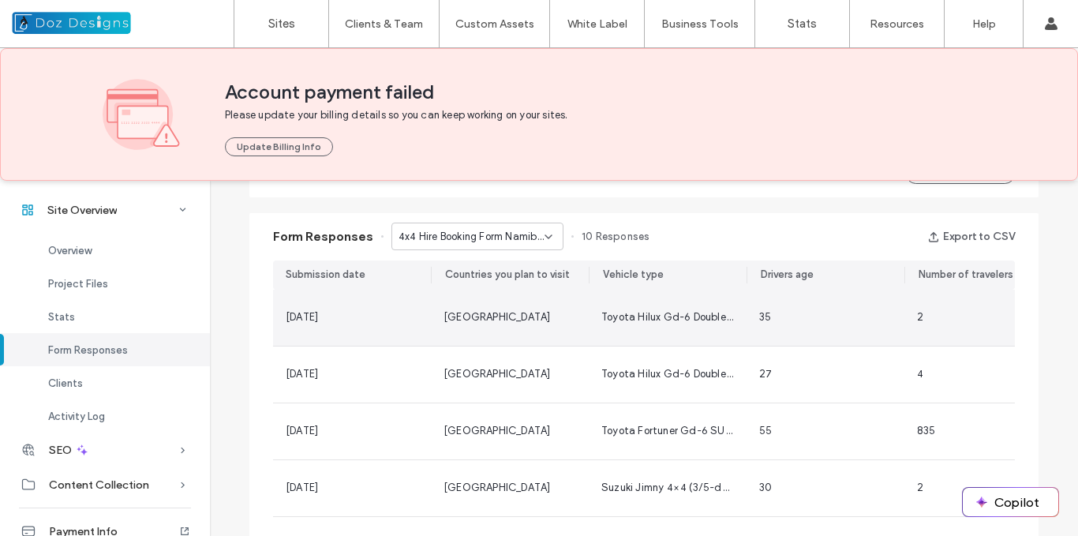
click at [505, 319] on div "[GEOGRAPHIC_DATA]" at bounding box center [509, 317] width 133 height 16
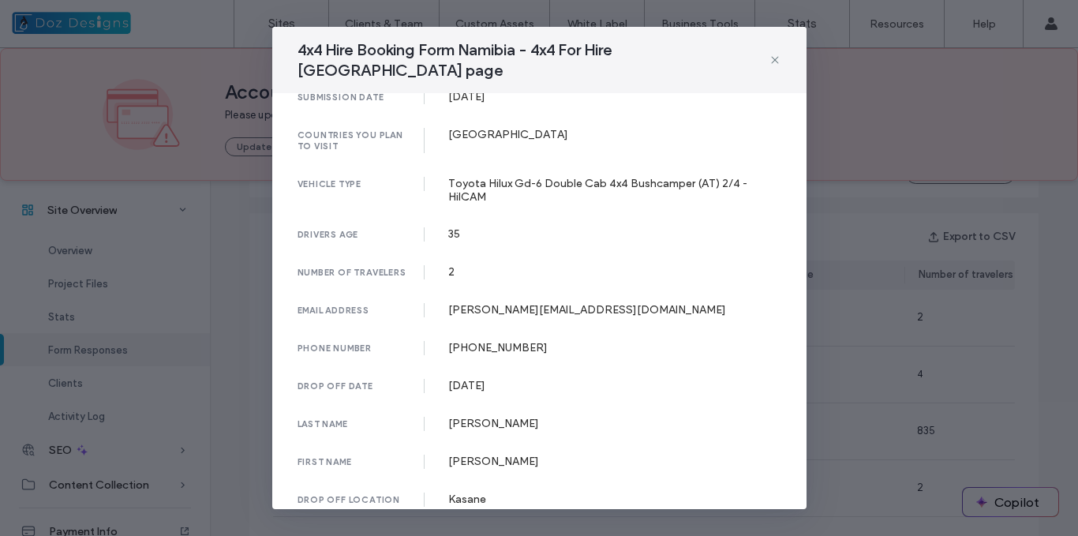
scroll to position [0, 0]
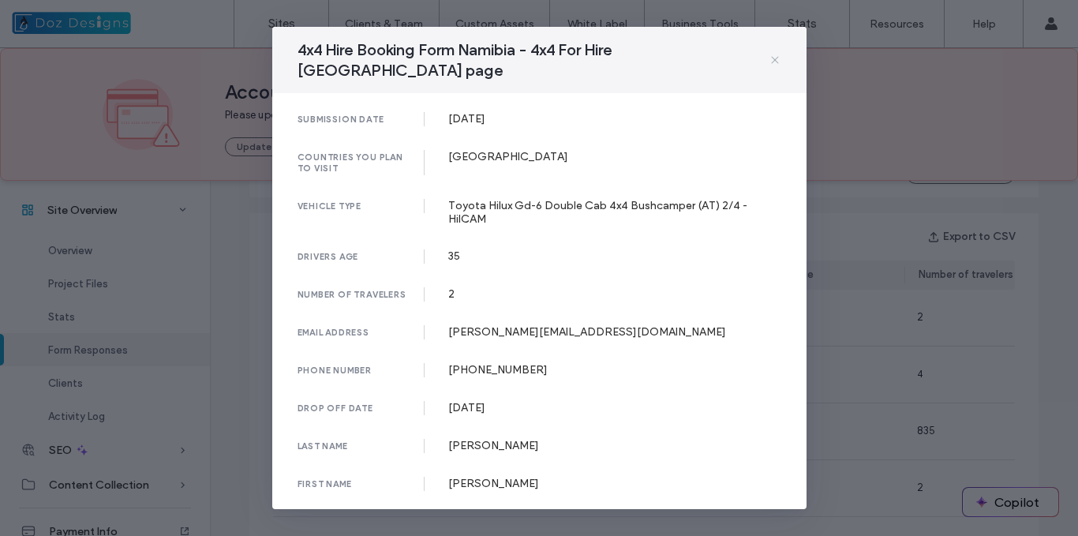
click at [773, 56] on use at bounding box center [774, 59] width 7 height 7
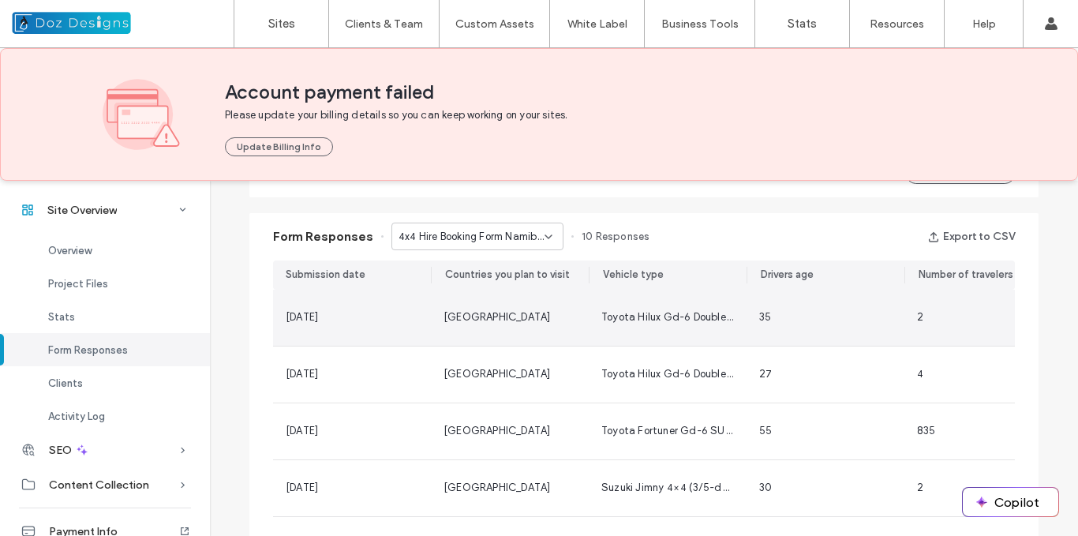
click at [522, 322] on div "[GEOGRAPHIC_DATA]" at bounding box center [509, 317] width 133 height 16
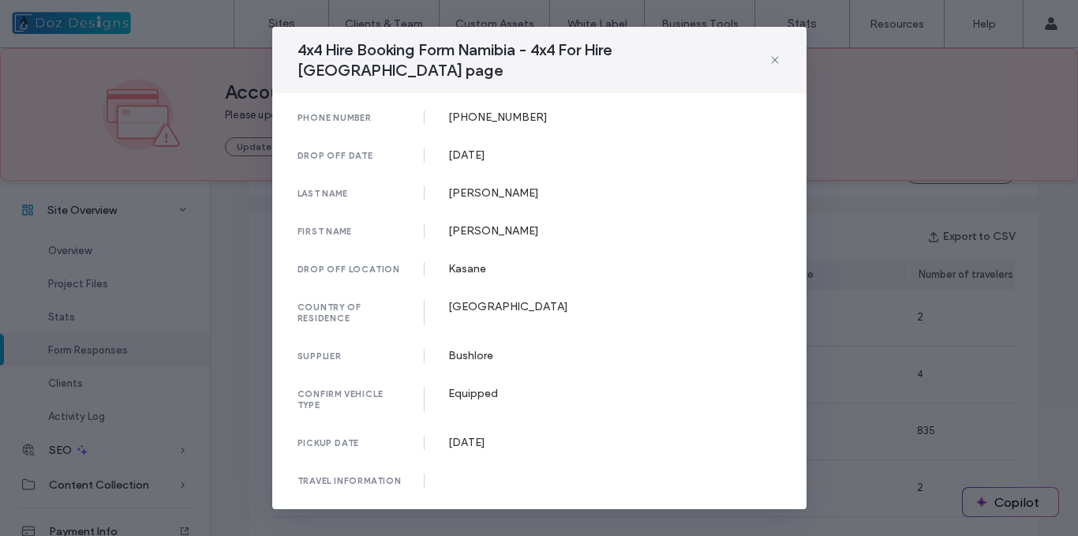
scroll to position [278, 0]
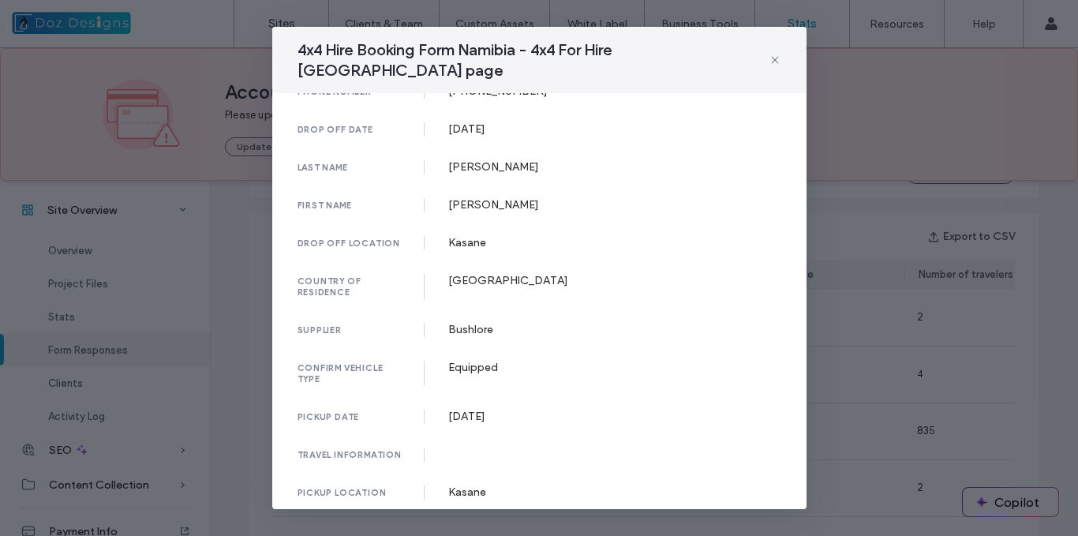
click at [771, 54] on icon at bounding box center [774, 60] width 13 height 13
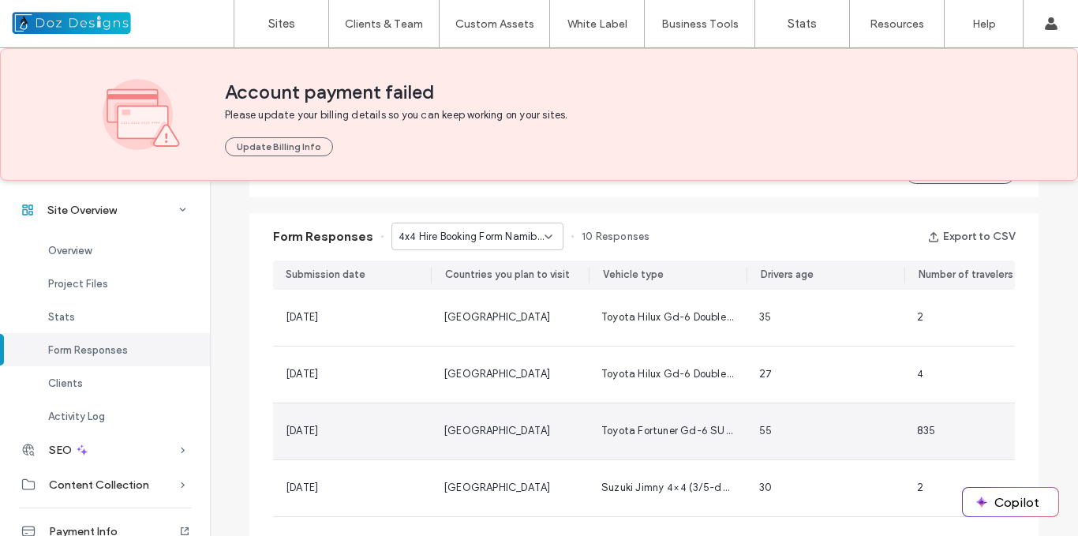
click at [661, 436] on span "Toyota Fortuner Gd-6 SUV 4x2/4x4 Same or Similar Alt." at bounding box center [736, 430] width 271 height 12
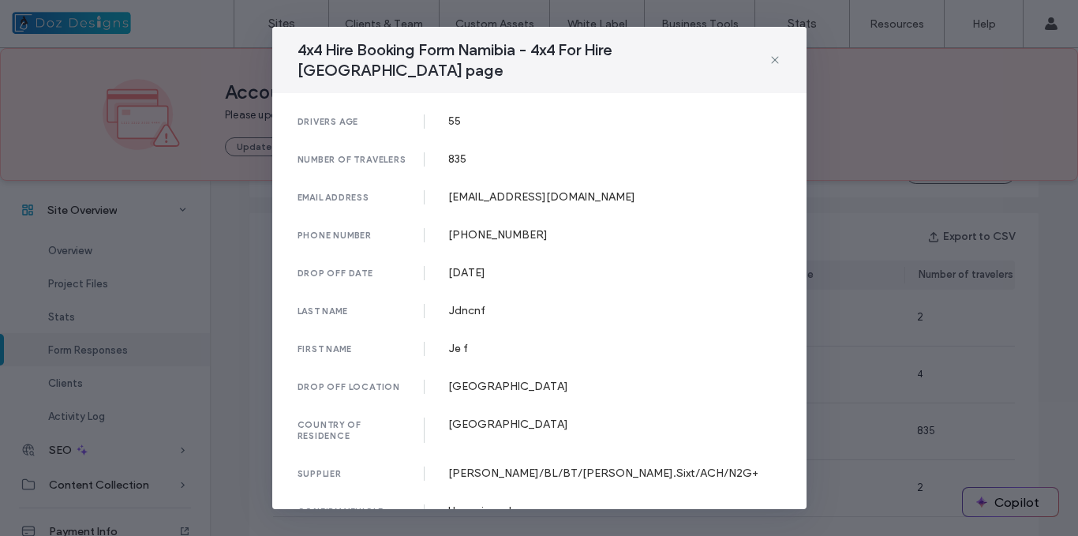
scroll to position [0, 0]
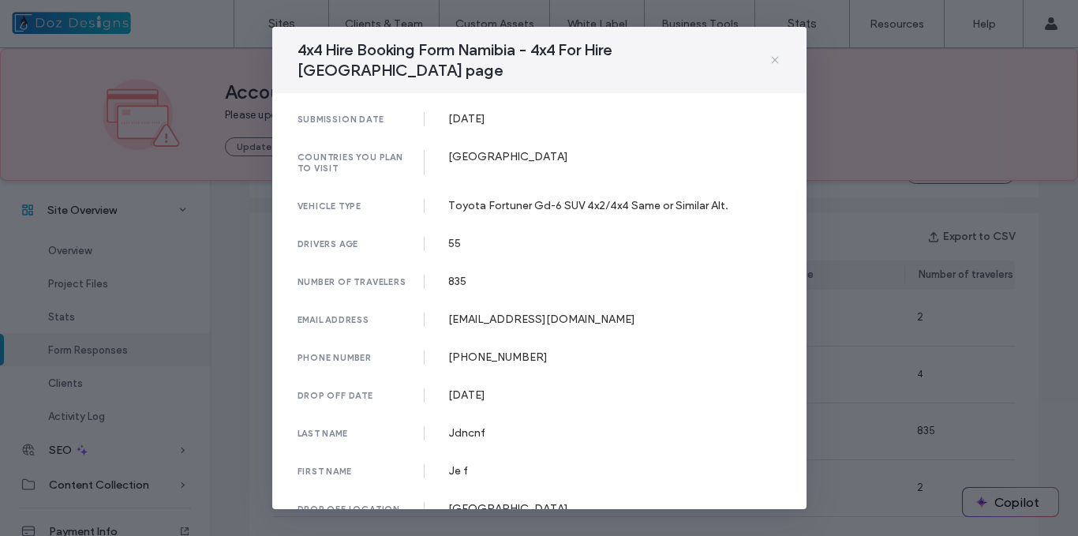
click at [775, 56] on use at bounding box center [774, 59] width 7 height 7
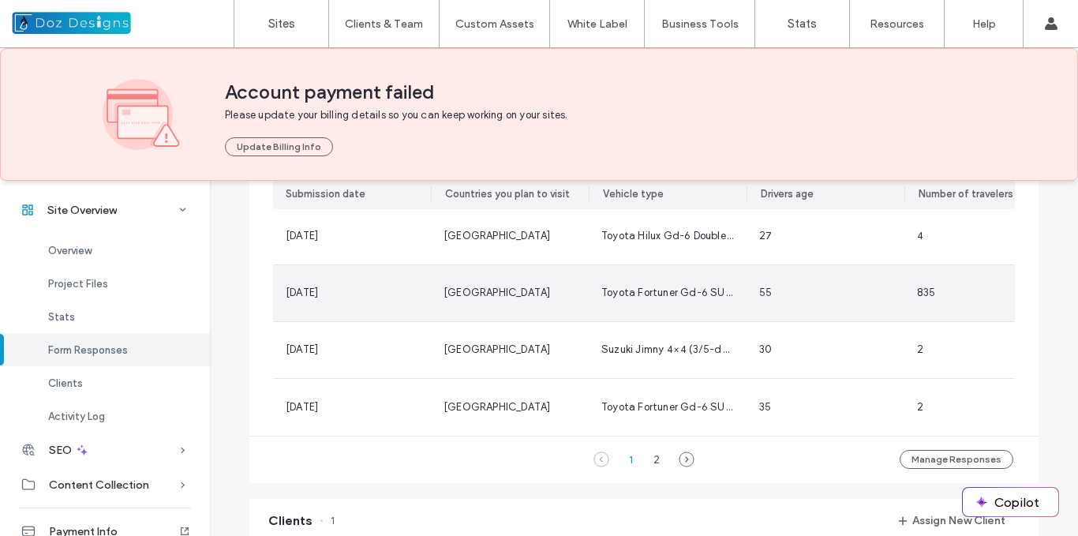
scroll to position [1139, 0]
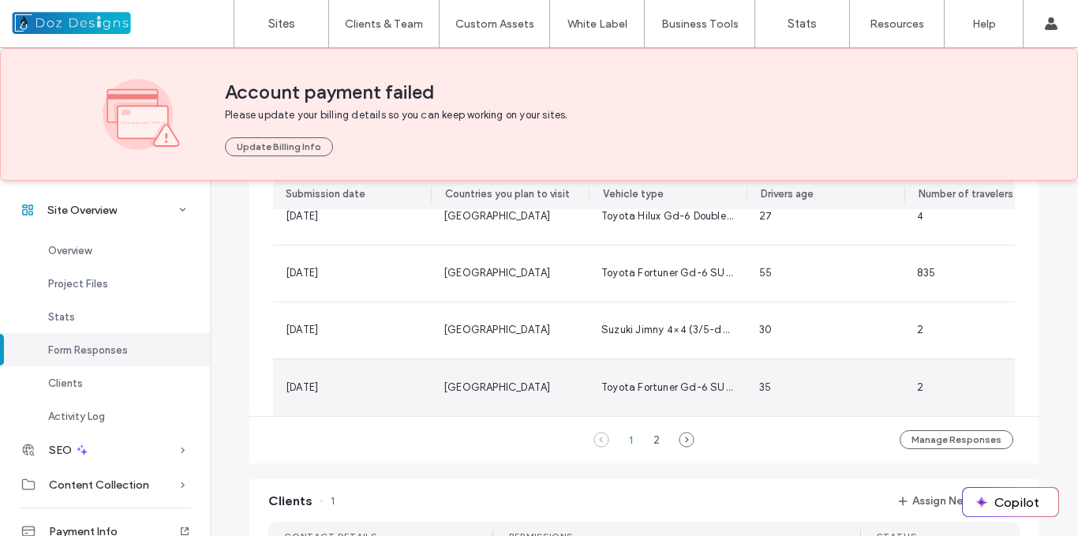
click at [610, 381] on span "Toyota Fortuner Gd-6 SUV 4x2/4x4 Same or Similar Alt." at bounding box center [736, 387] width 271 height 12
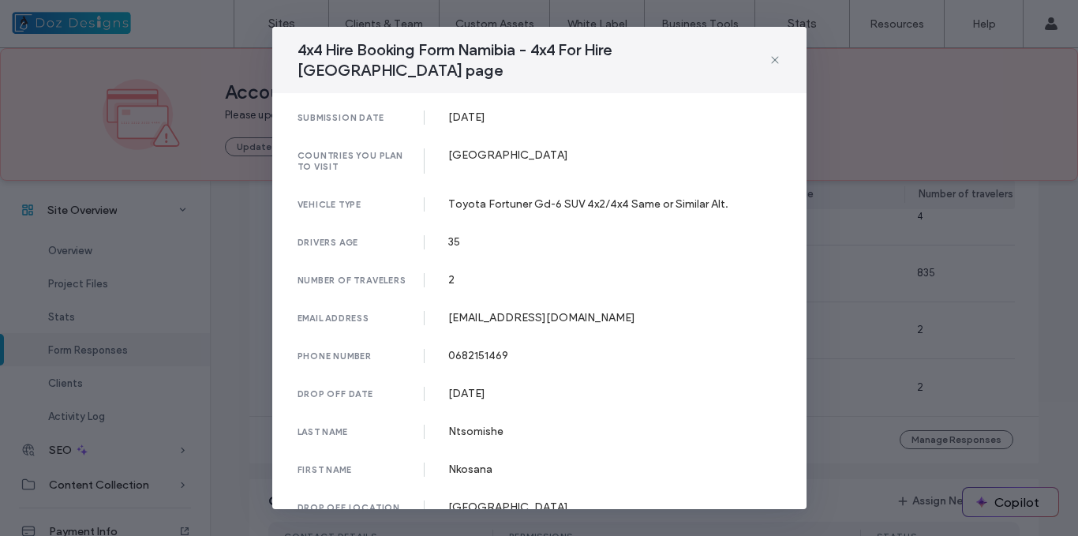
scroll to position [0, 0]
click at [775, 54] on icon at bounding box center [774, 60] width 13 height 13
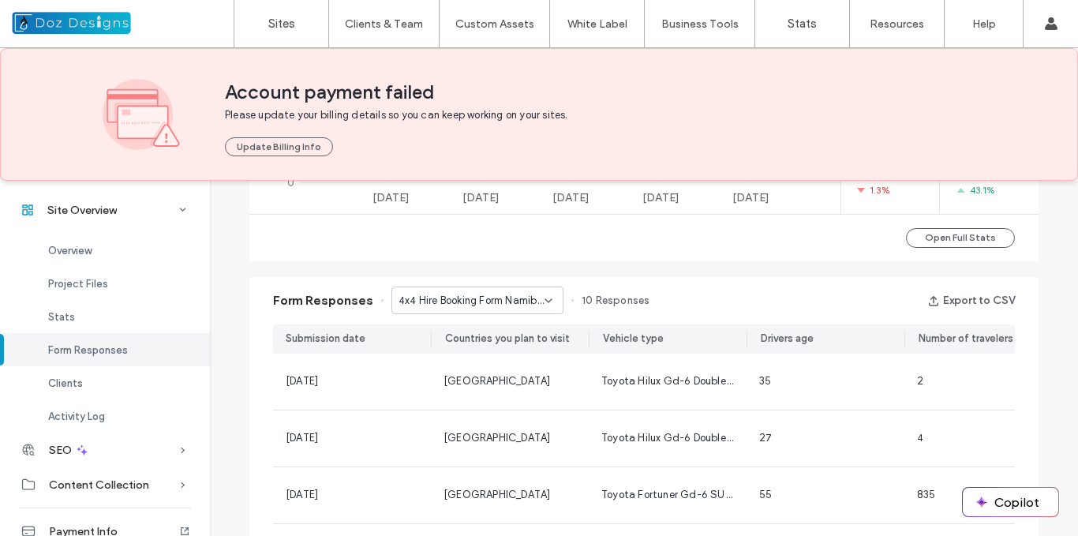
scroll to position [902, 0]
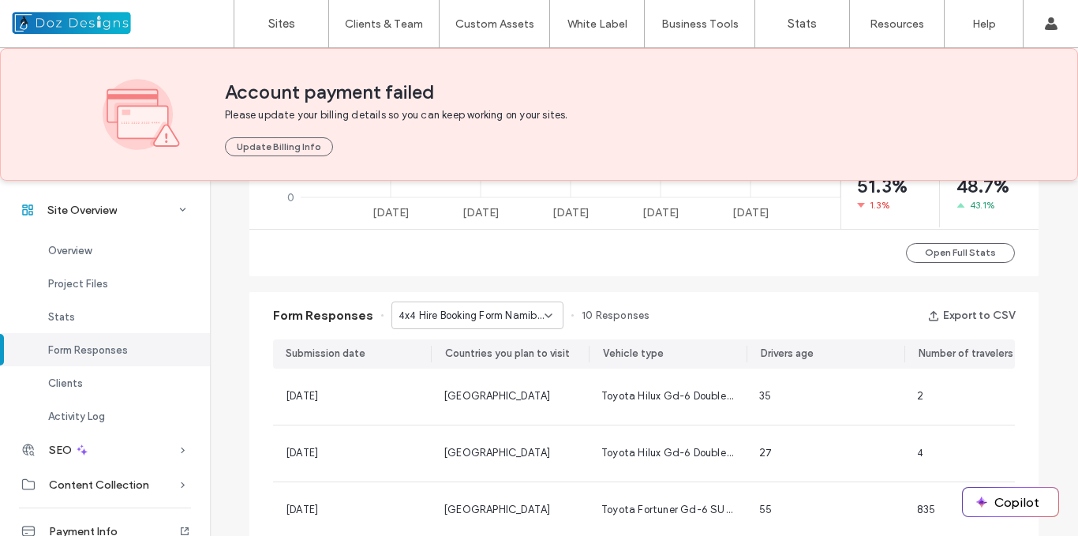
click at [545, 315] on use at bounding box center [548, 315] width 6 height 3
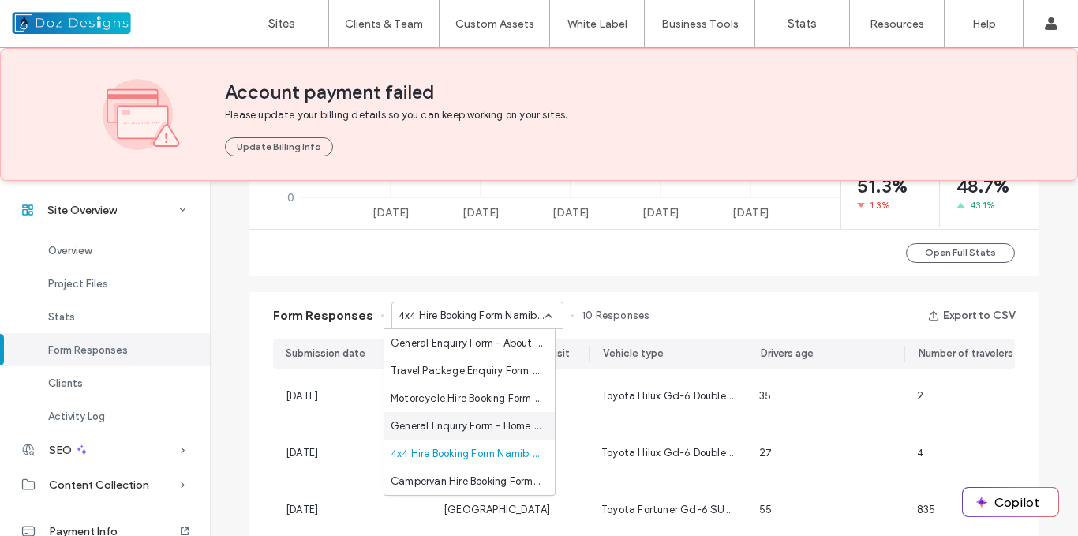
scroll to position [79, 0]
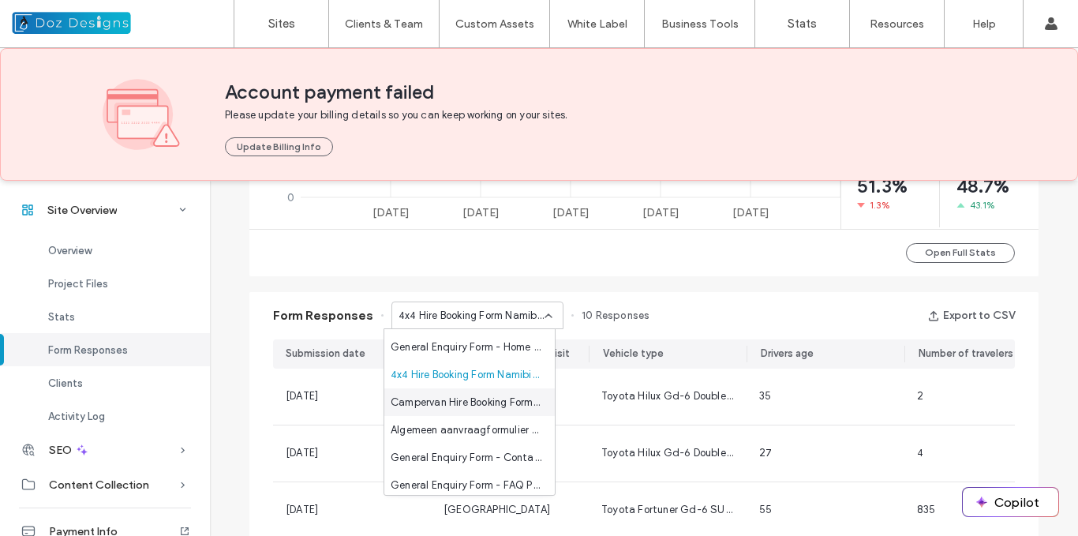
click at [469, 401] on span "Campervan Hire Booking Form - Campervan For Hire page" at bounding box center [465, 402] width 151 height 16
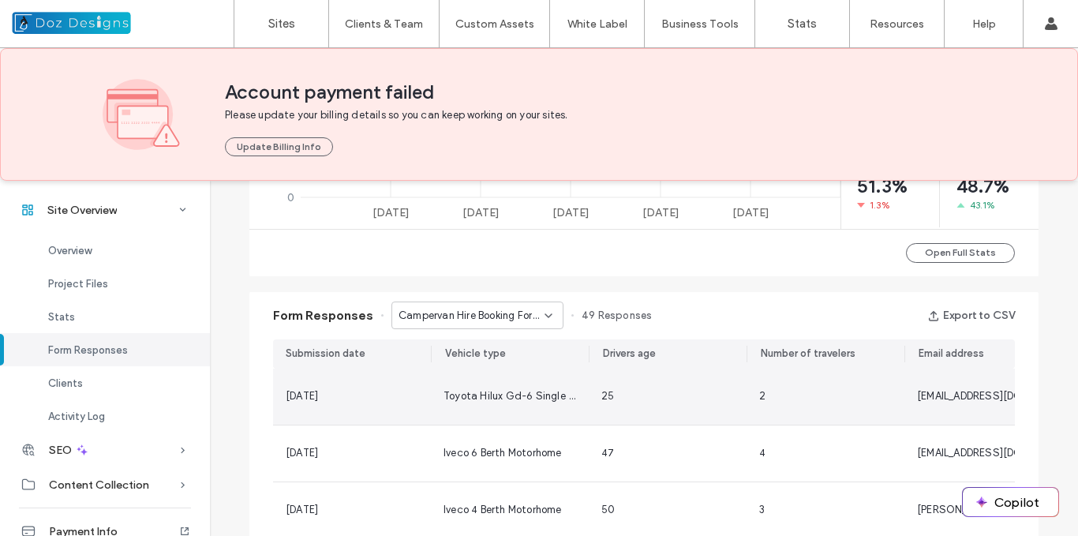
click at [536, 401] on span "Toyota Hilux Gd-6 Single Cab 4×4 FunXA Camper" at bounding box center [564, 396] width 242 height 12
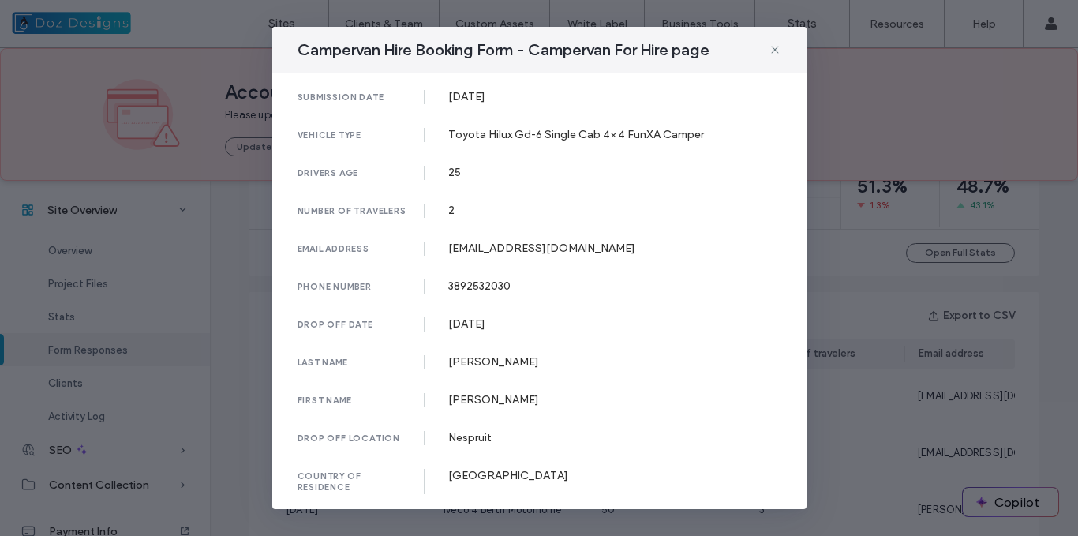
scroll to position [0, 0]
click at [774, 48] on icon at bounding box center [774, 49] width 13 height 13
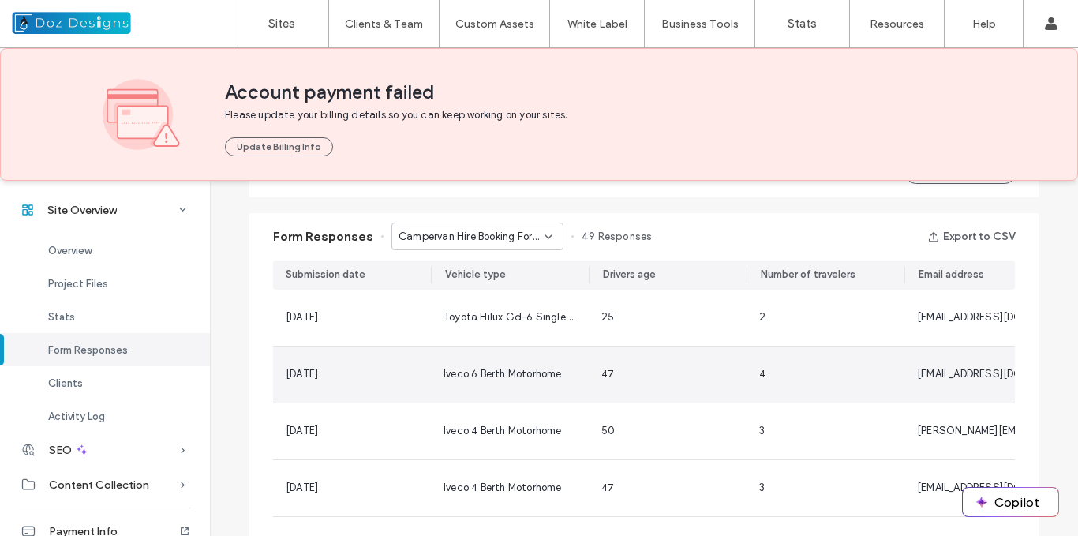
scroll to position [1060, 0]
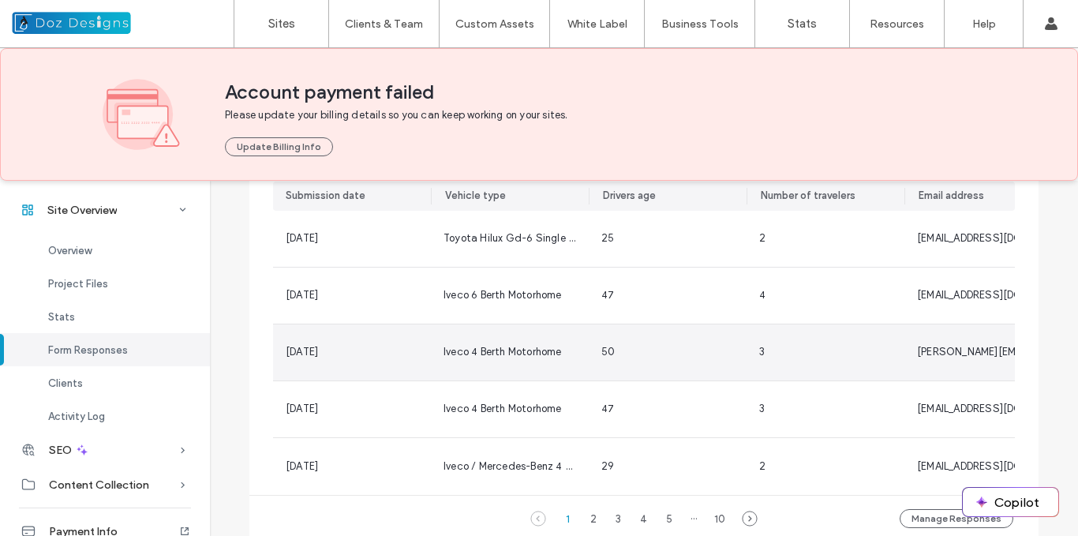
click at [539, 361] on div "Iveco 4 Berth Motorhome" at bounding box center [510, 352] width 158 height 56
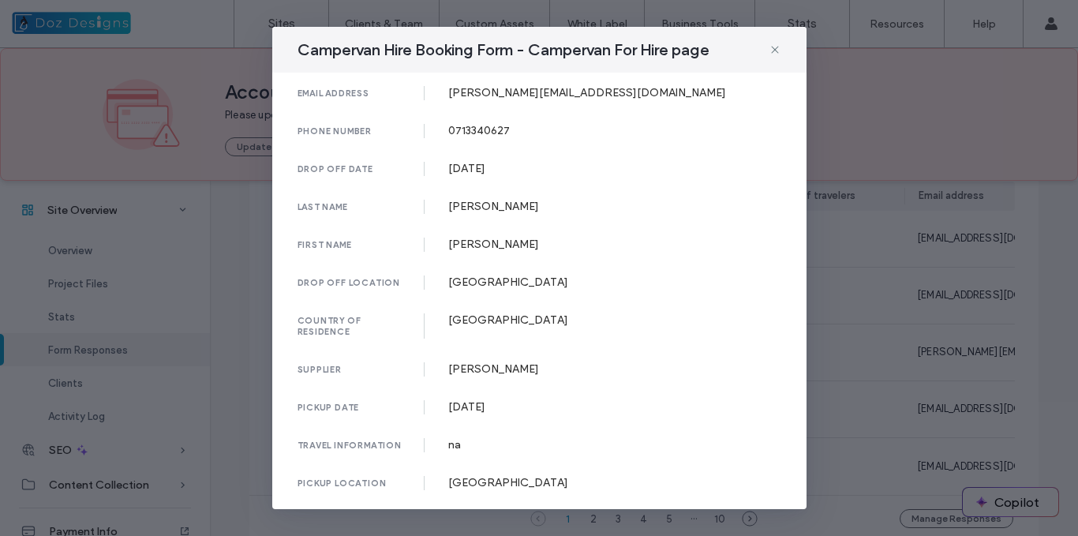
scroll to position [168, 0]
click at [776, 47] on use at bounding box center [774, 49] width 7 height 7
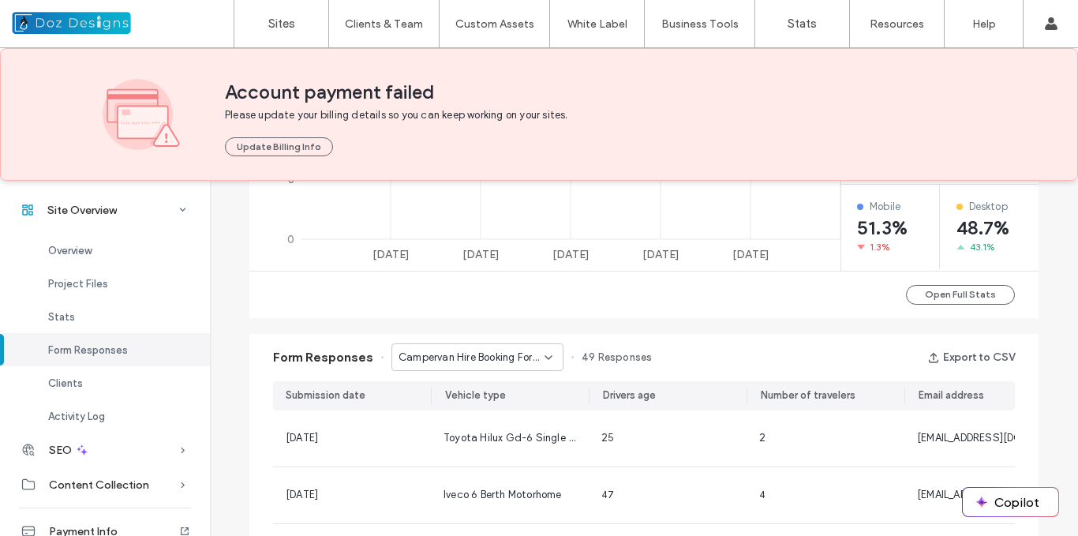
scroll to position [823, 0]
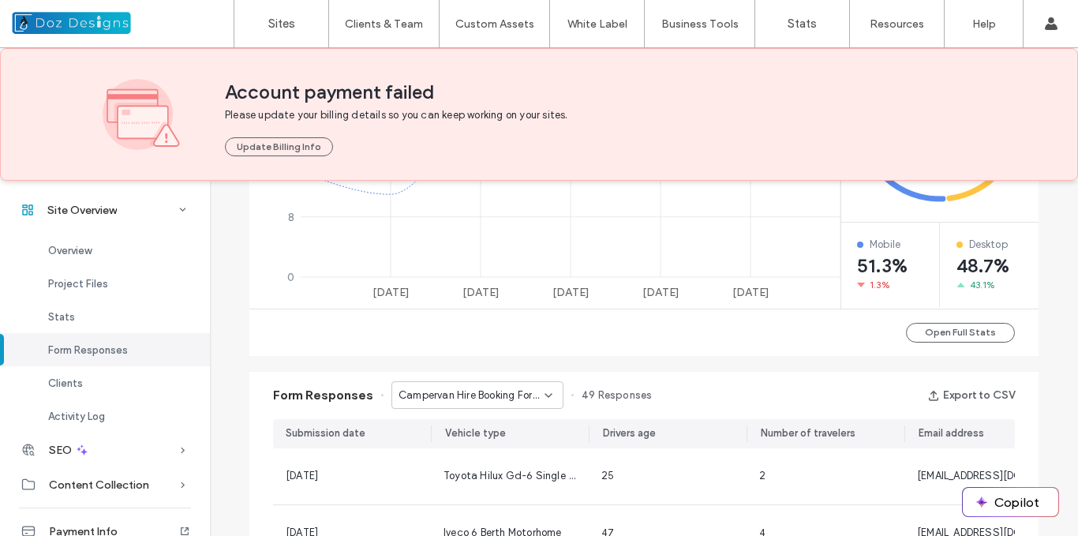
click at [545, 395] on use at bounding box center [548, 395] width 6 height 3
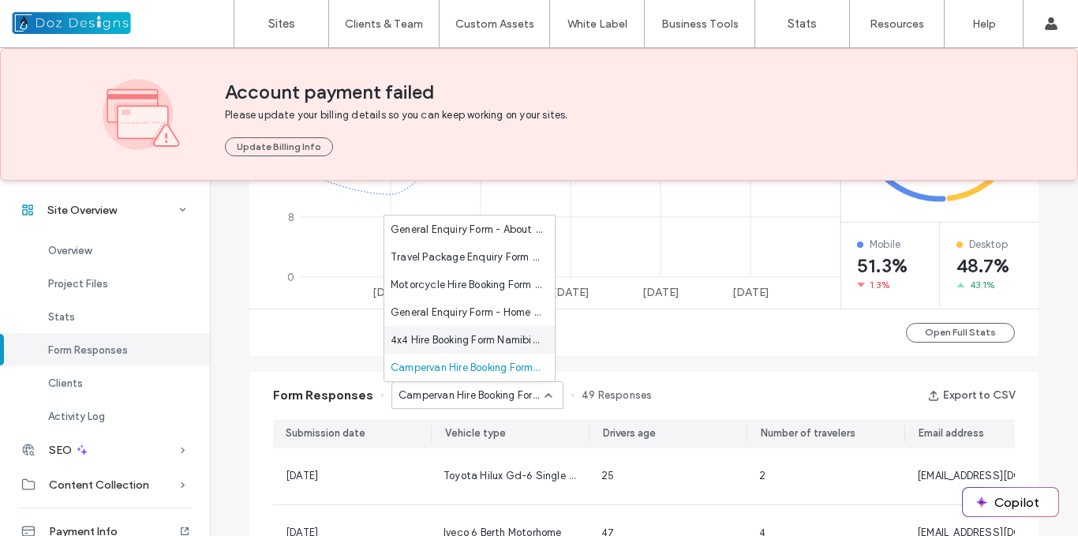
scroll to position [79, 0]
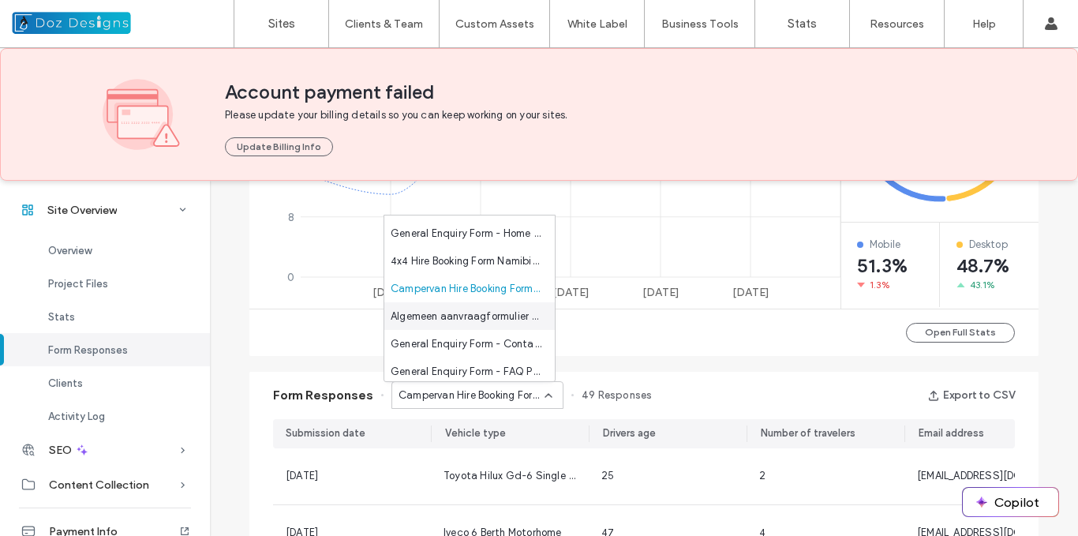
click at [474, 316] on span "Algemeen aanvraagformulier - pagina met speciale aanbiedingen -" at bounding box center [465, 316] width 151 height 16
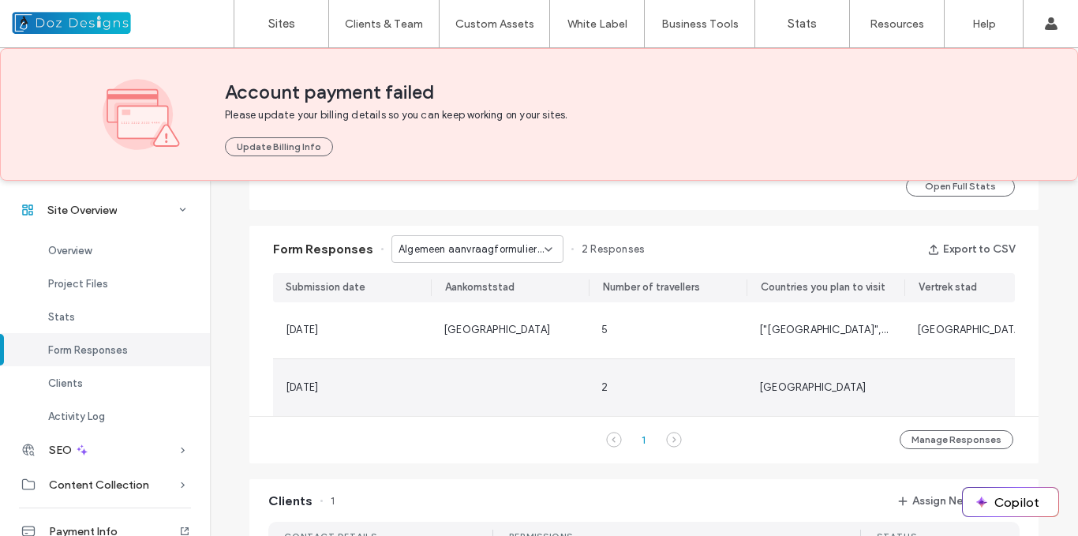
scroll to position [981, 0]
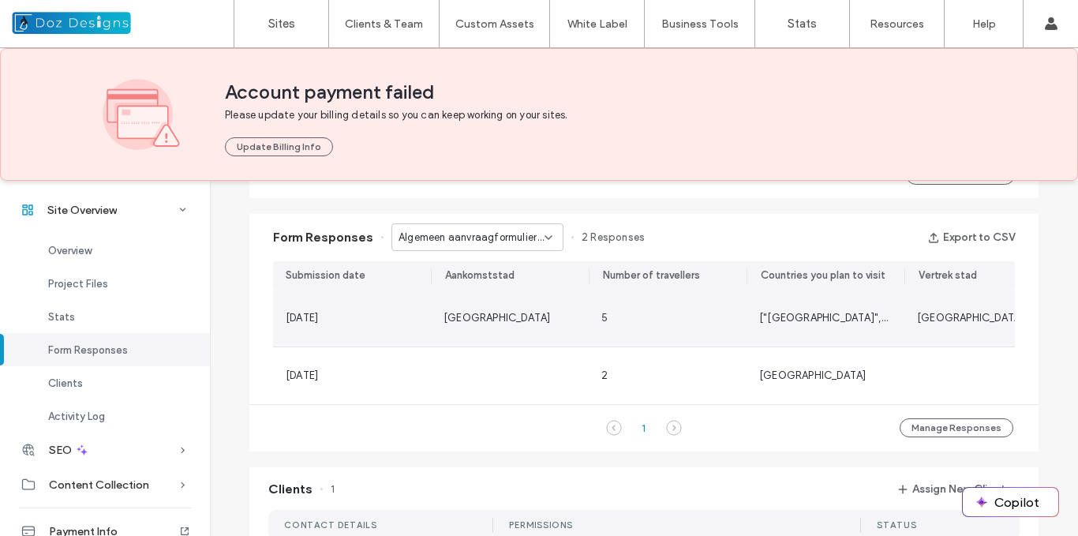
click at [493, 320] on span "Johannesburg" at bounding box center [496, 318] width 106 height 12
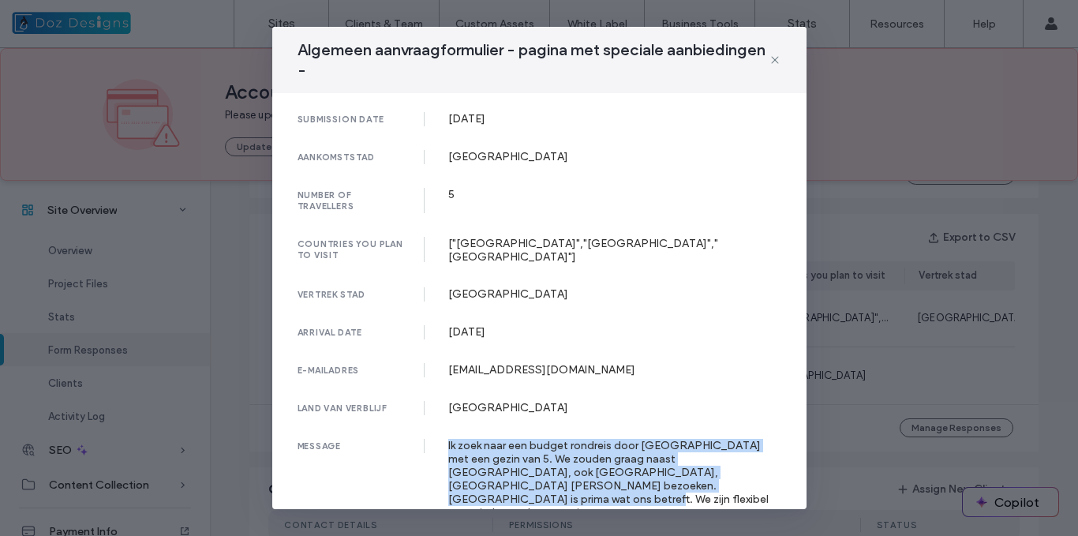
drag, startPoint x: 445, startPoint y: 440, endPoint x: 685, endPoint y: 484, distance: 244.5
click at [685, 484] on div "Ik zoek naar een budget rondreis door Zuid-Afrika met een gezin van 5. We zoude…" at bounding box center [614, 479] width 333 height 80
copy div "Ik zoek naar een budget rondreis door Zuid-Afrika met een gezin van 5. We zoude…"
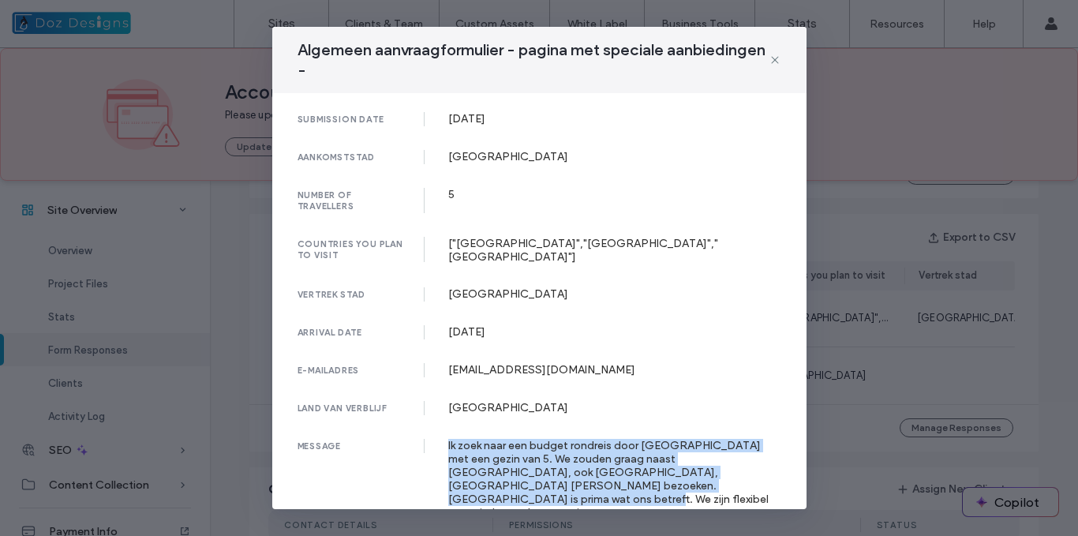
copy div "Ik zoek naar een budget rondreis door Zuid-Afrika met een gezin van 5. We zoude…"
click at [532, 450] on div "Ik zoek naar een budget rondreis door Zuid-Afrika met een gezin van 5. We zoude…" at bounding box center [614, 479] width 333 height 80
drag, startPoint x: 446, startPoint y: 443, endPoint x: 685, endPoint y: 481, distance: 242.9
click at [685, 481] on div "Ik zoek naar een budget rondreis door Zuid-Afrika met een gezin van 5. We zoude…" at bounding box center [614, 479] width 333 height 80
copy div "Ik zoek naar een budget rondreis door Zuid-Afrika met een gezin van 5. We zoude…"
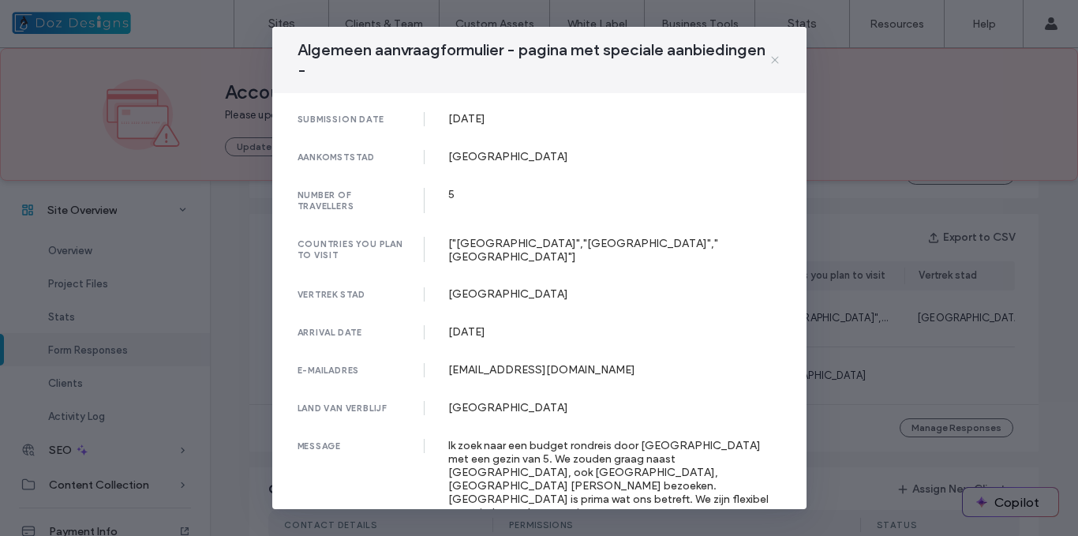
click at [775, 59] on use at bounding box center [774, 59] width 7 height 7
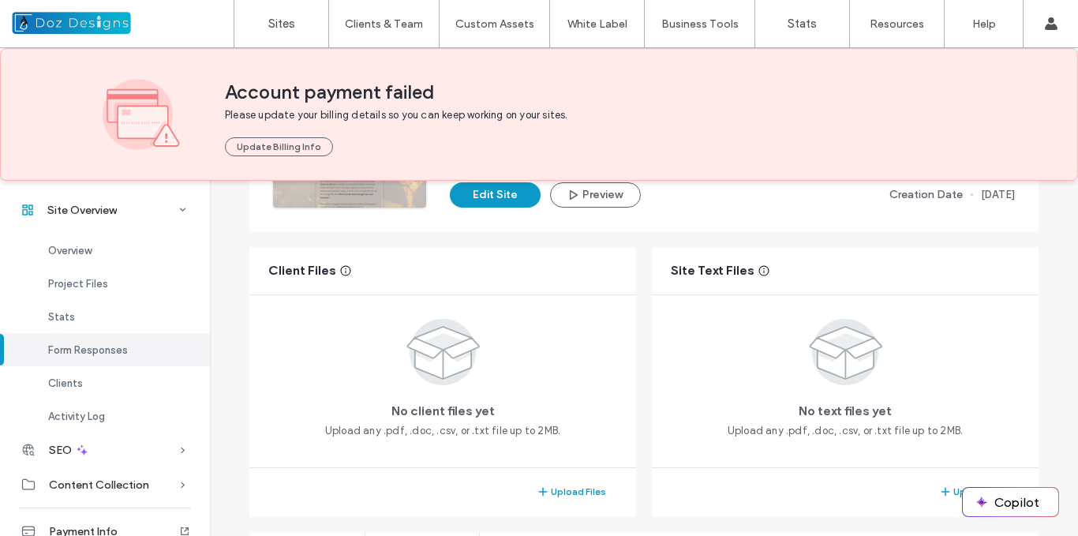
scroll to position [0, 0]
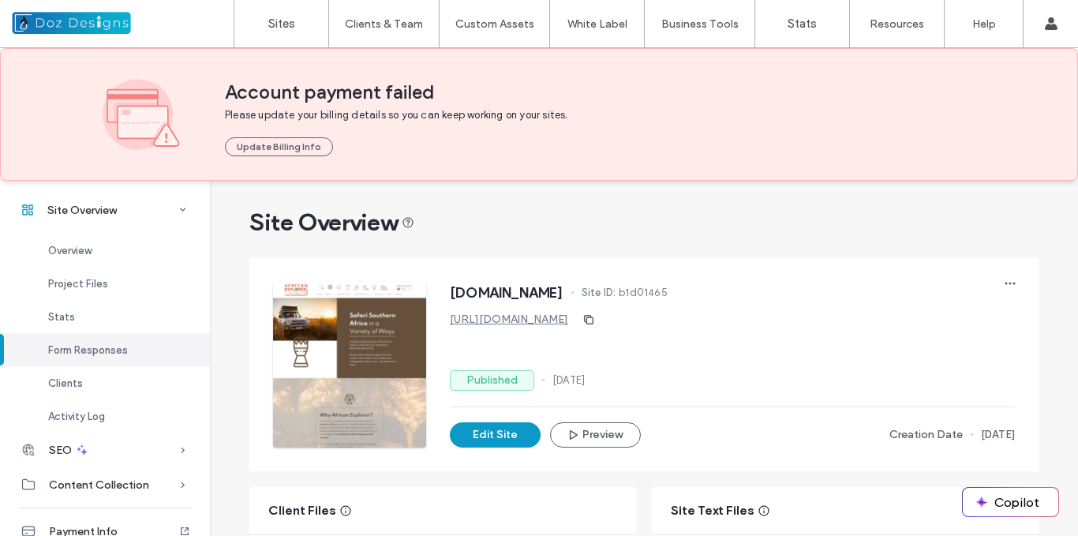
click at [376, 345] on div at bounding box center [349, 365] width 153 height 166
click at [485, 438] on button "Edit Site" at bounding box center [495, 434] width 91 height 25
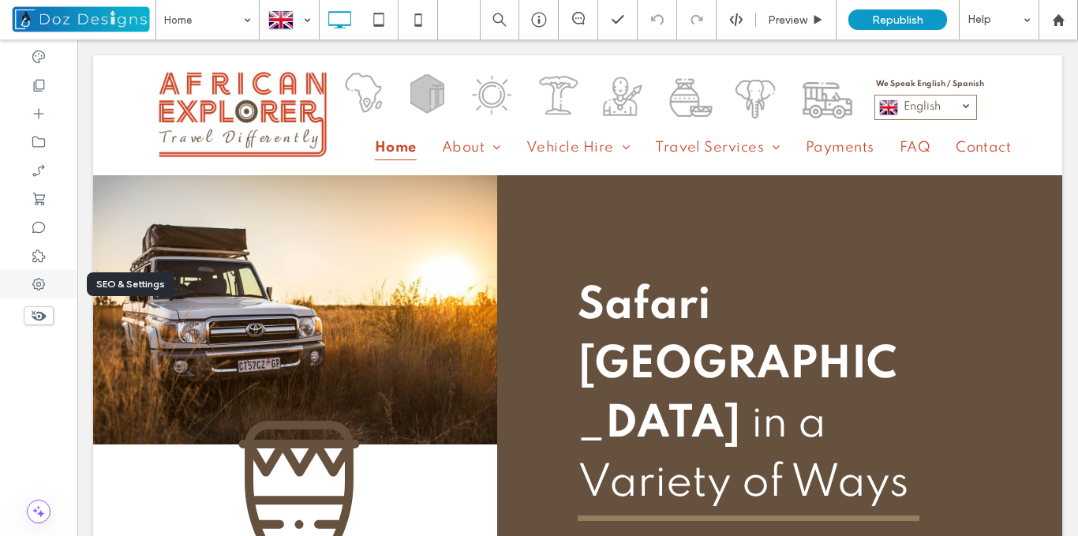
click at [39, 285] on icon at bounding box center [39, 284] width 16 height 16
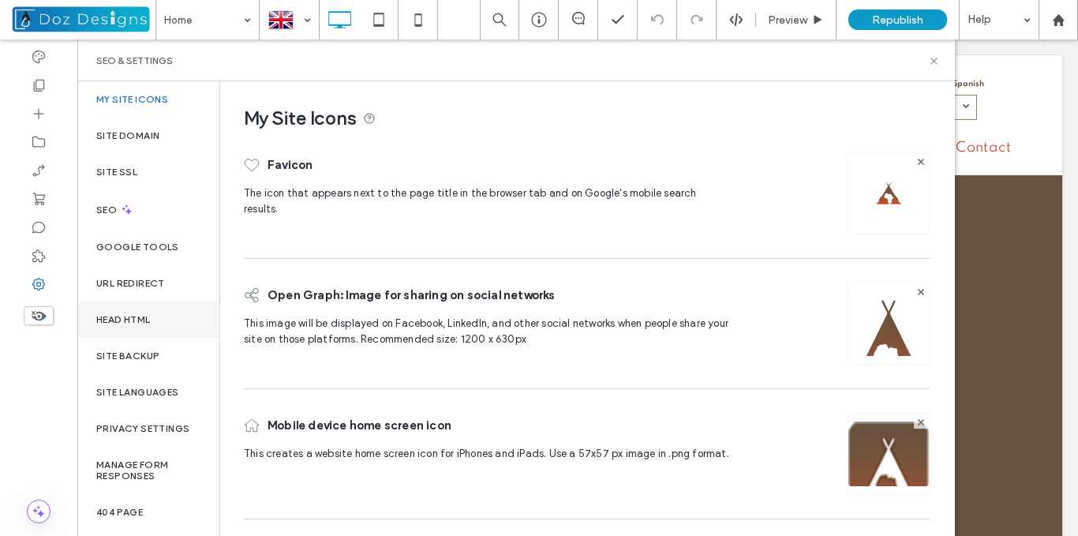
click at [136, 314] on label "Head HTML" at bounding box center [123, 319] width 54 height 11
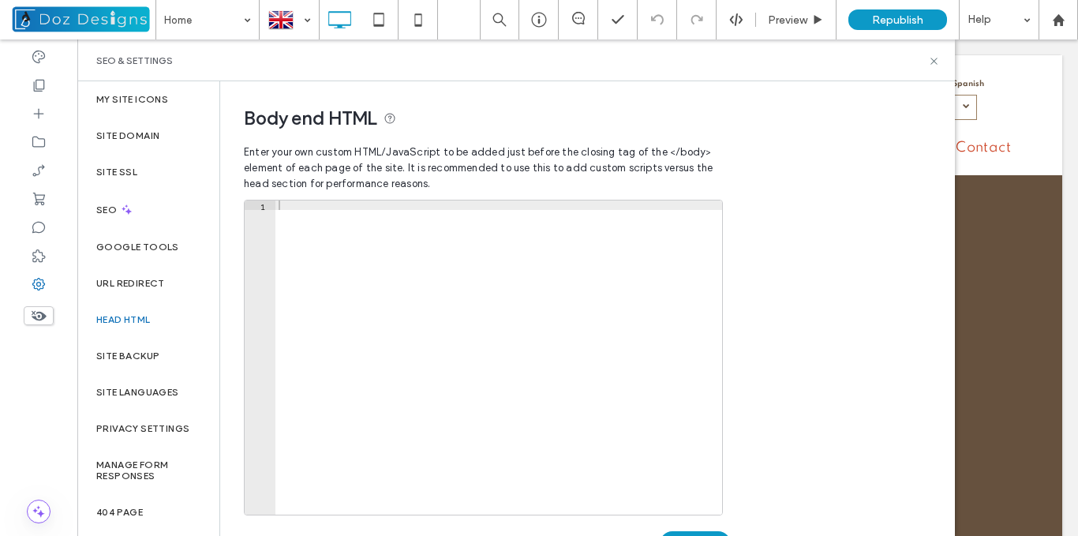
click at [530, 208] on div at bounding box center [498, 366] width 446 height 333
paste textarea "**********"
type textarea "**********"
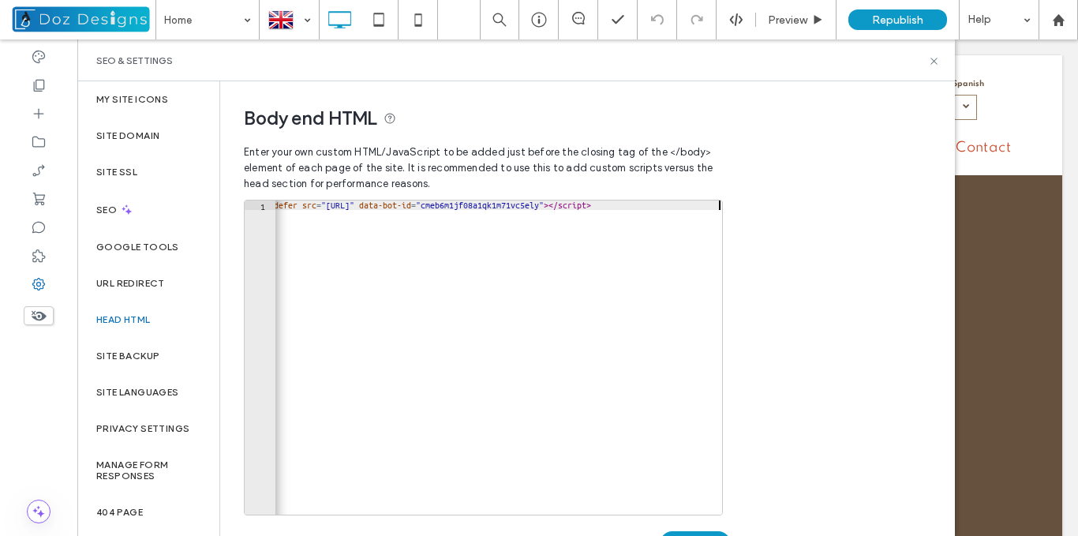
scroll to position [158, 0]
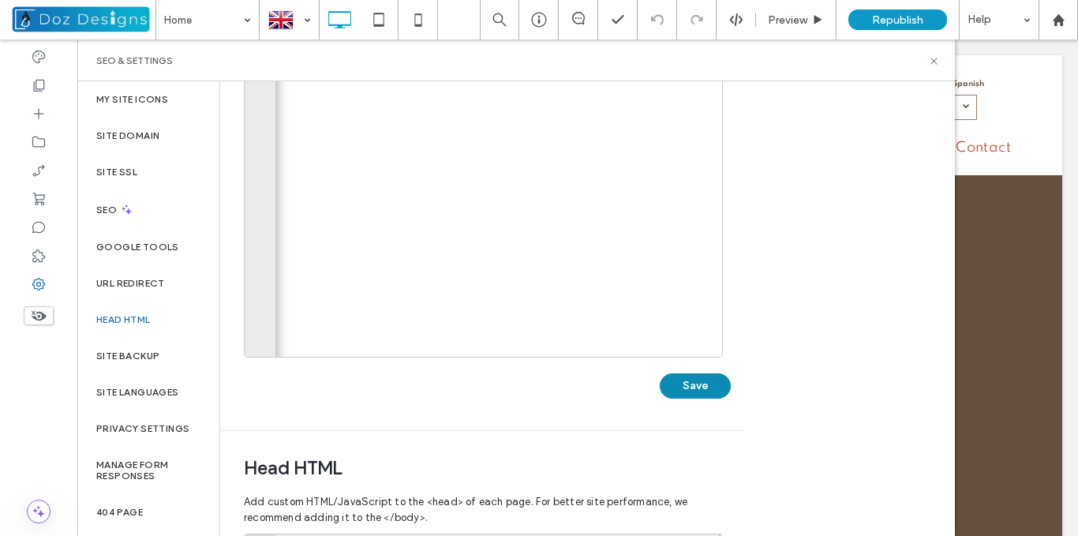
click at [702, 387] on button "Save" at bounding box center [694, 385] width 71 height 25
click at [933, 62] on use at bounding box center [933, 61] width 6 height 6
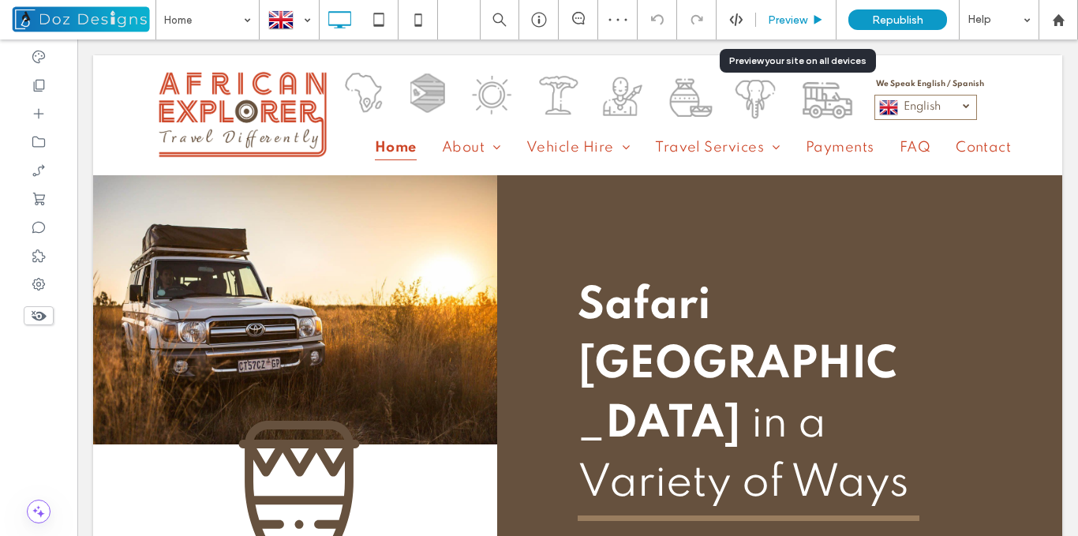
scroll to position [0, 0]
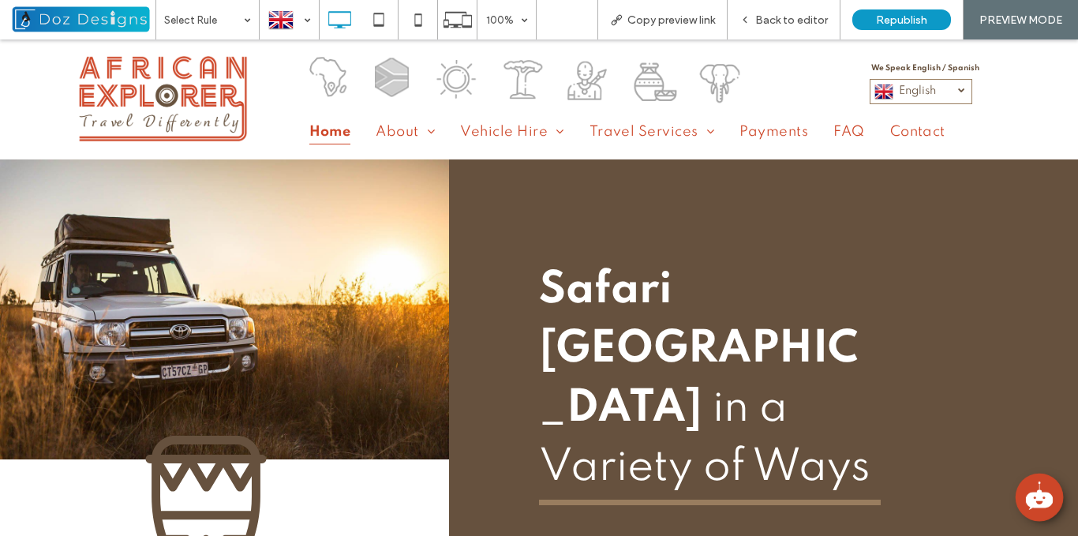
click at [1026, 502] on icon at bounding box center [1039, 495] width 30 height 30
click at [310, 21] on div at bounding box center [289, 20] width 58 height 38
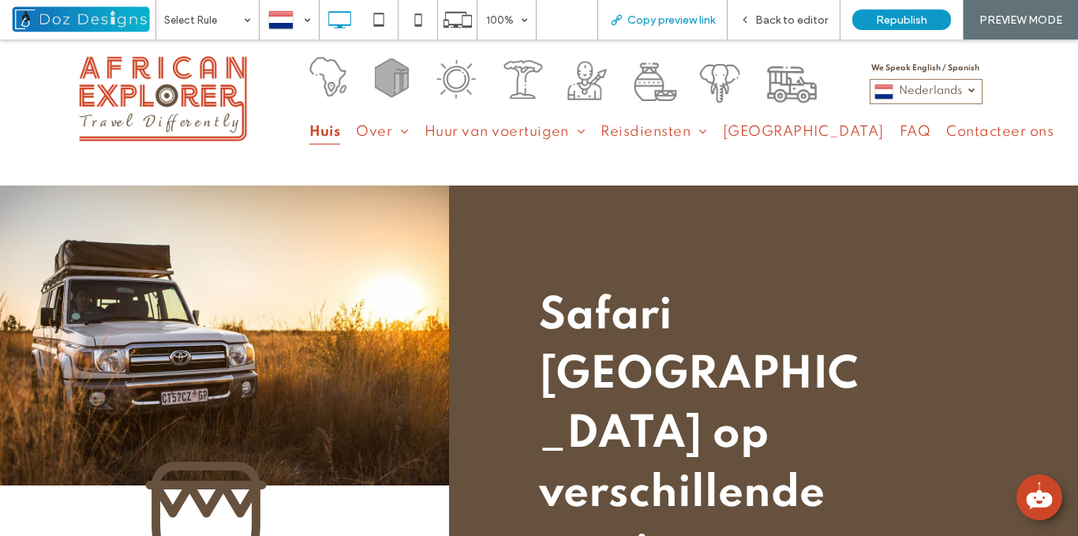
click at [689, 23] on span "Copy preview link" at bounding box center [671, 19] width 88 height 13
click at [762, 10] on div "Back to editor" at bounding box center [783, 19] width 113 height 39
drag, startPoint x: 758, startPoint y: 26, endPoint x: 515, endPoint y: 216, distance: 308.5
click at [758, 26] on span "Back to editor" at bounding box center [791, 19] width 73 height 13
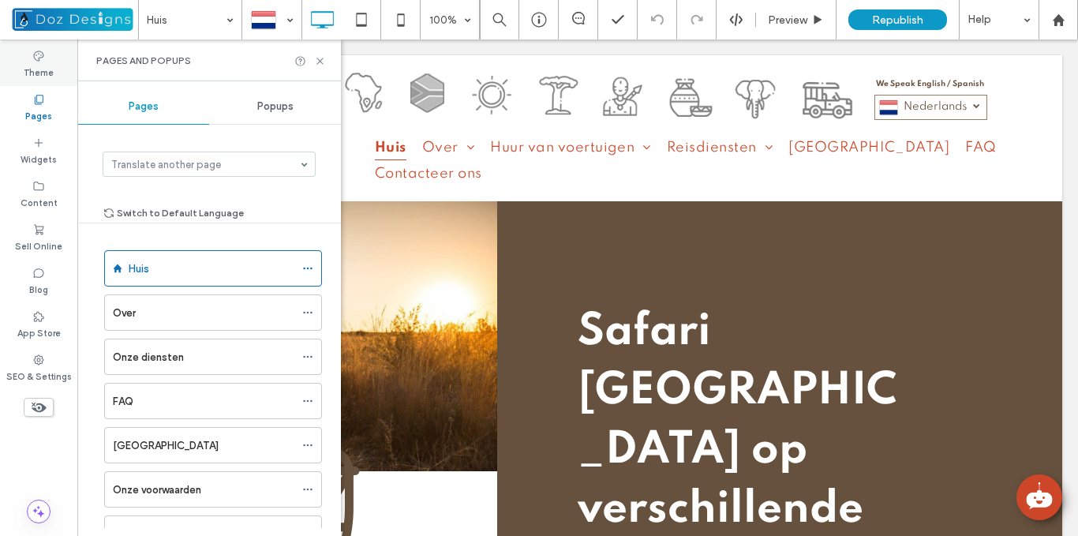
click at [40, 66] on label "Theme" at bounding box center [39, 70] width 30 height 17
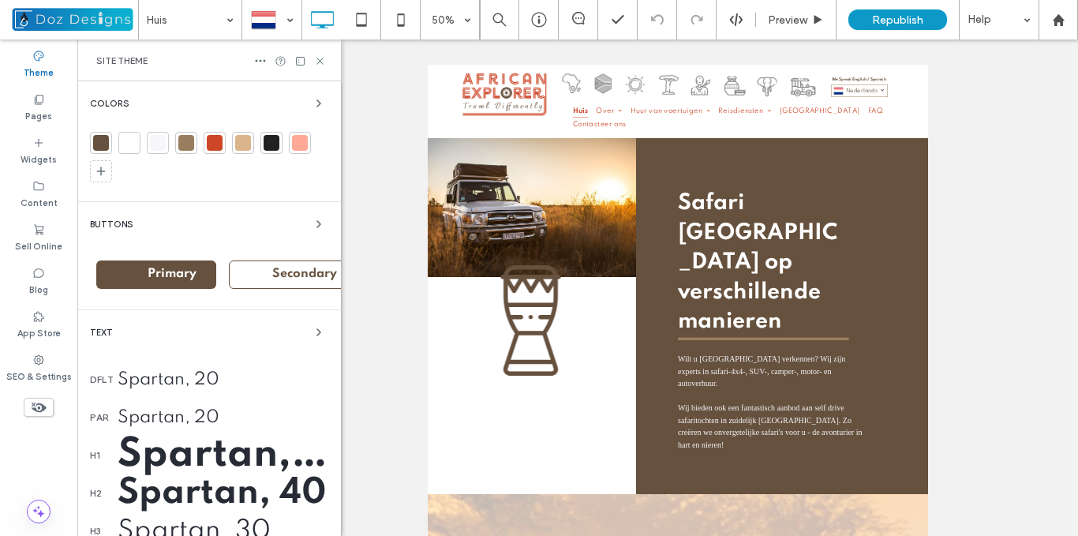
click at [245, 145] on div at bounding box center [243, 143] width 16 height 16
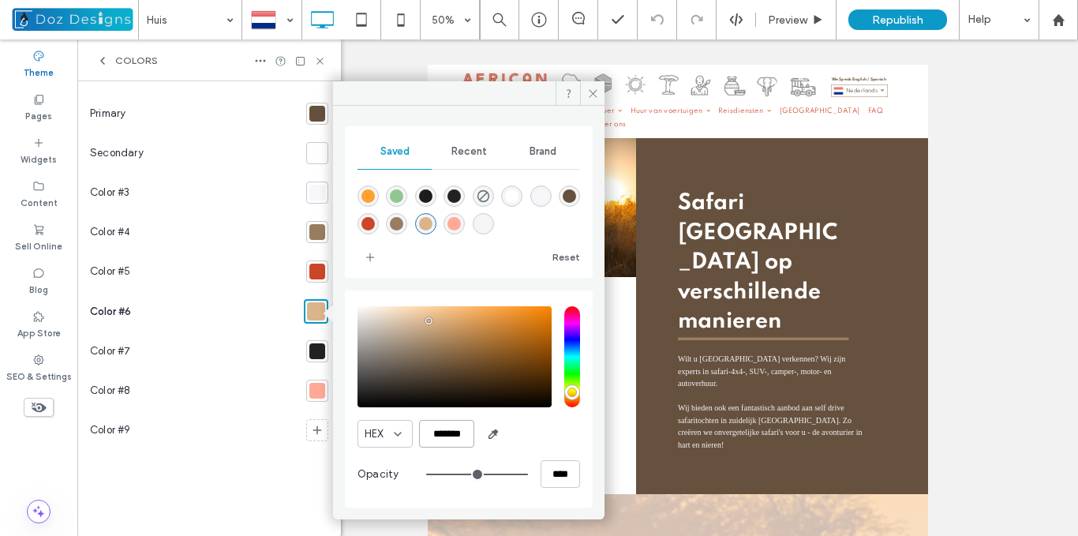
click at [462, 432] on input "*******" at bounding box center [446, 434] width 55 height 28
drag, startPoint x: 589, startPoint y: 92, endPoint x: 281, endPoint y: 19, distance: 316.9
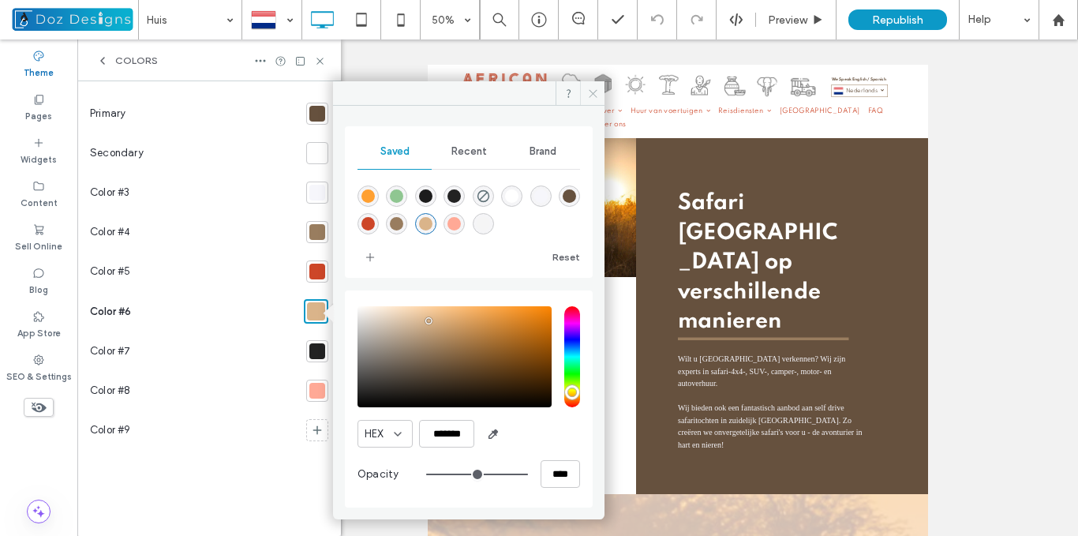
click at [589, 92] on icon at bounding box center [593, 94] width 12 height 12
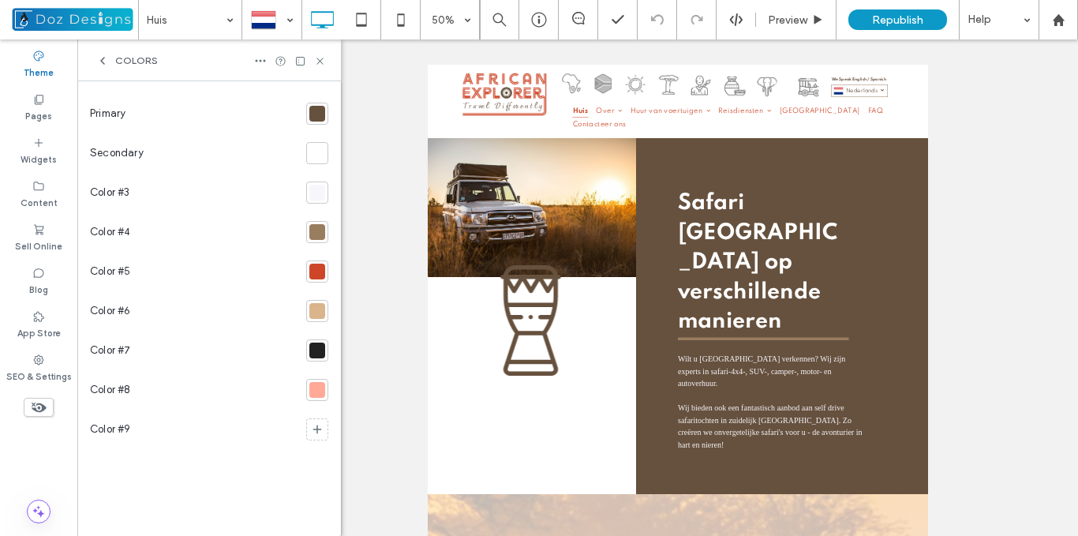
click at [319, 308] on div at bounding box center [317, 311] width 16 height 16
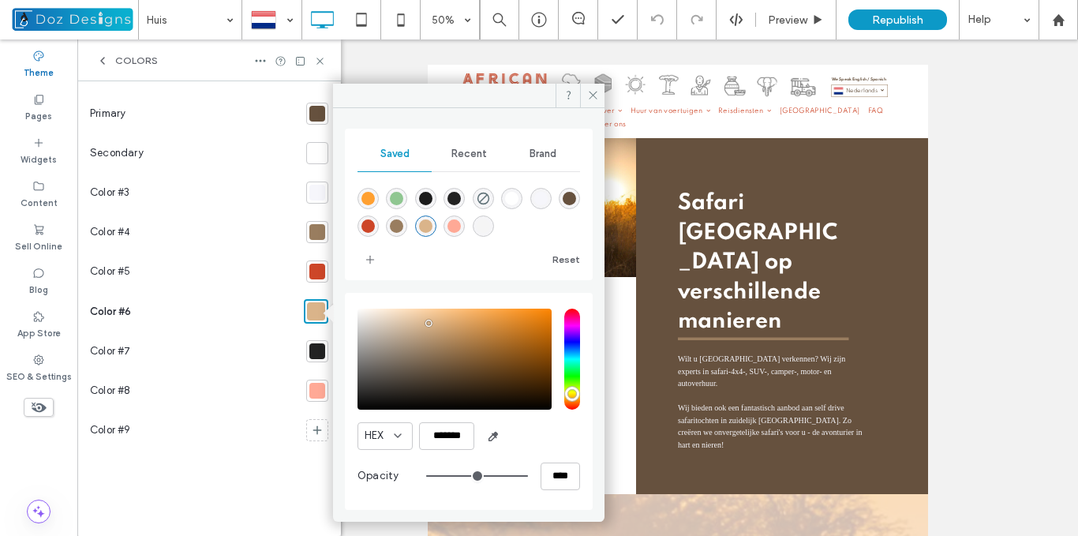
click at [319, 192] on div at bounding box center [317, 193] width 16 height 16
